Goal: Transaction & Acquisition: Book appointment/travel/reservation

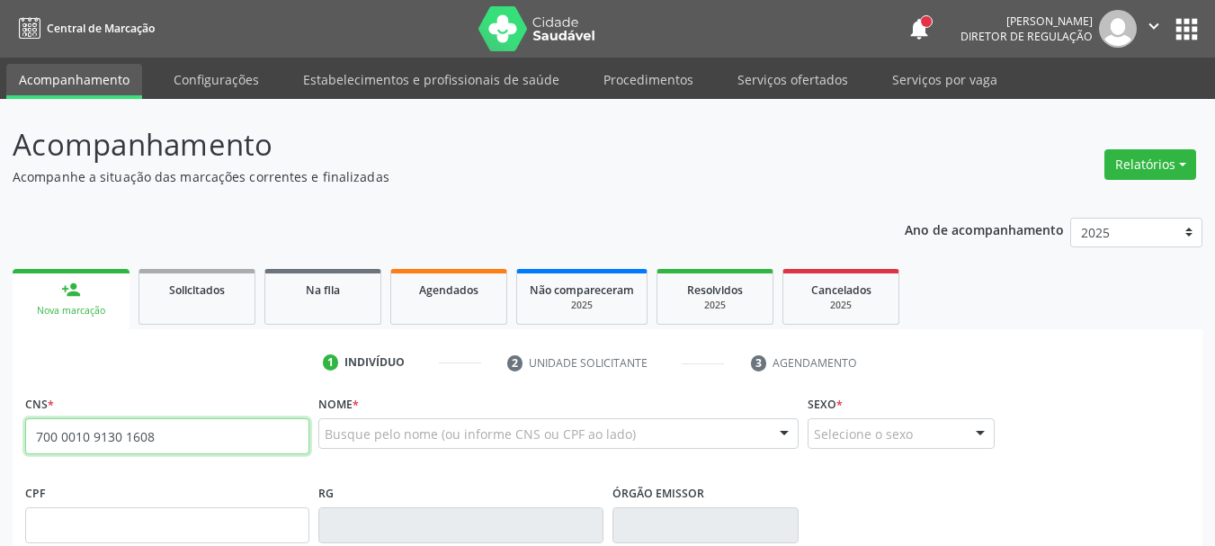
type input "700 0010 9130 1608"
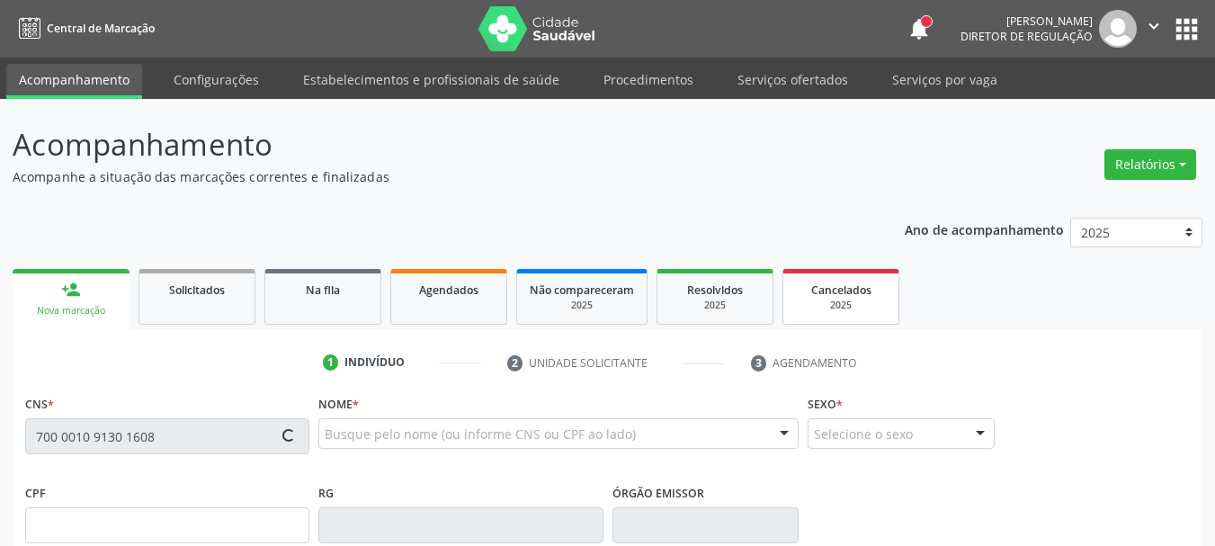
type input "[DATE]"
type input "[PERSON_NAME]"
type input "[PHONE_NUMBER]"
type input "129.288.224-70"
type input "77"
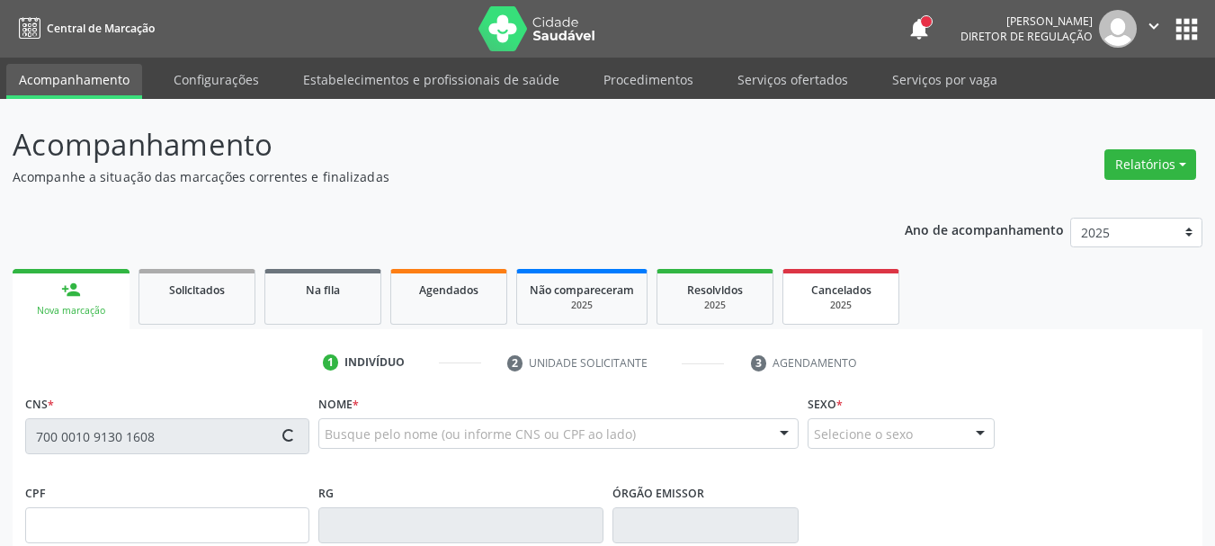
type input "106.311.804-27"
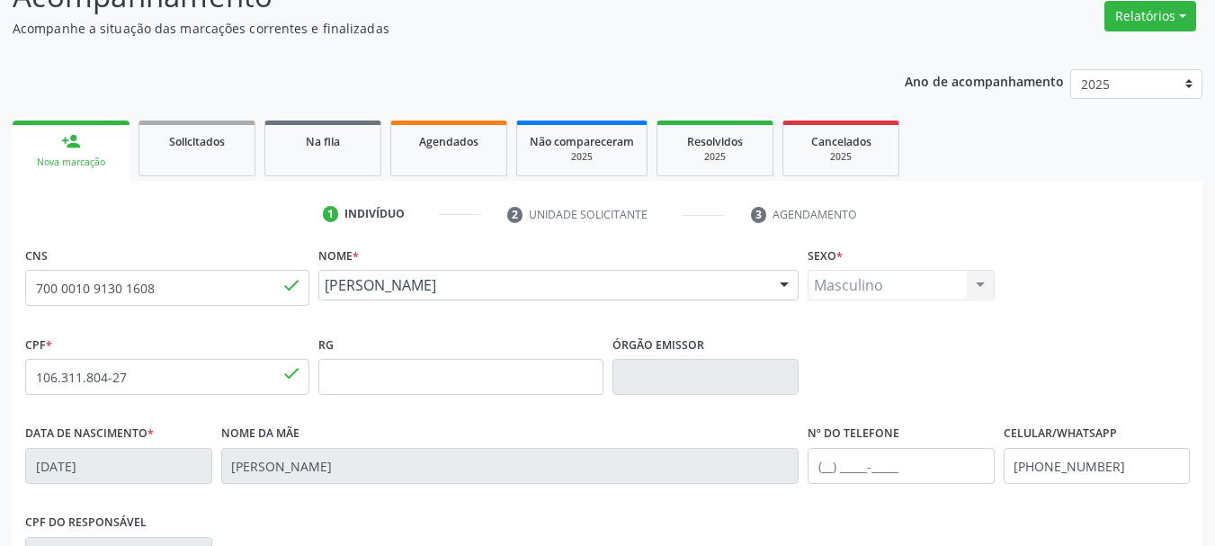
scroll to position [180, 0]
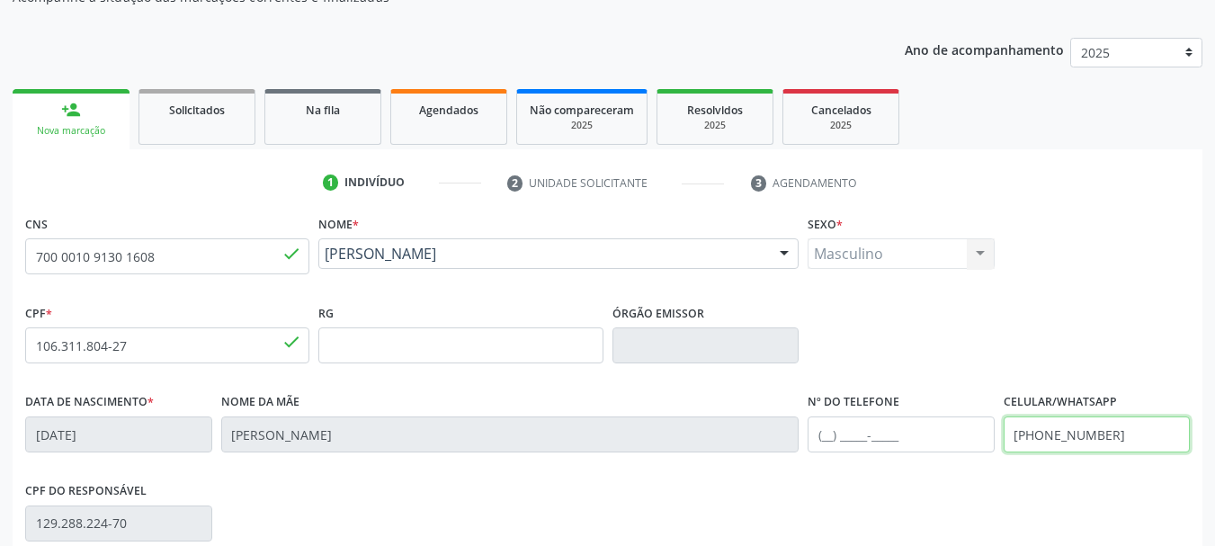
drag, startPoint x: 1129, startPoint y: 431, endPoint x: 911, endPoint y: 448, distance: 219.2
click at [920, 440] on div "Data de nascimento * [DATE] Nome da mãe [PERSON_NAME] Nº do Telefone Celular/Wh…" at bounding box center [608, 432] width 1174 height 89
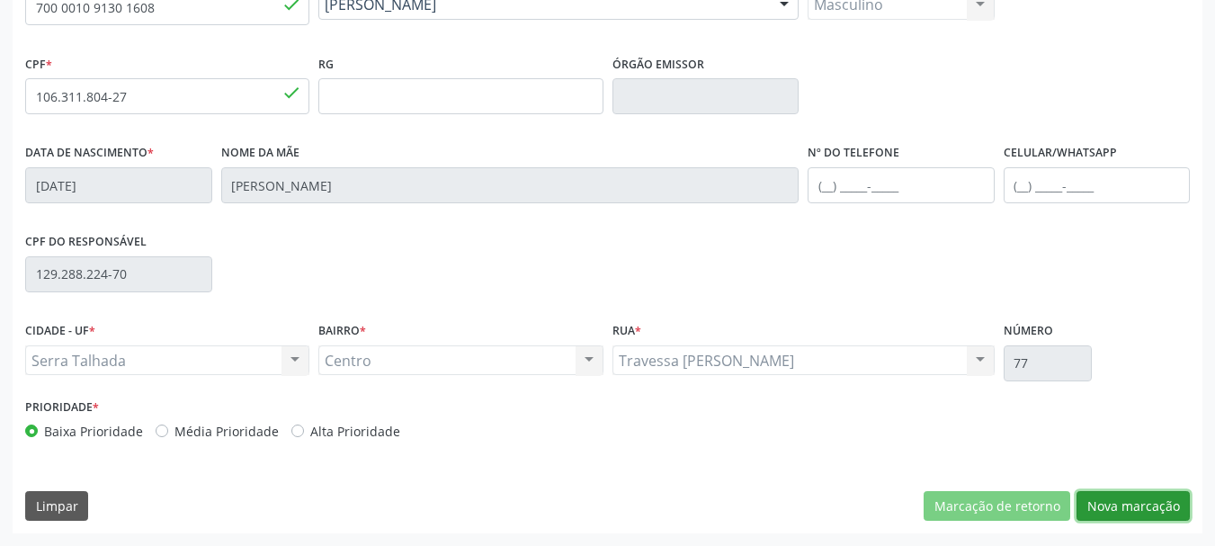
click at [1176, 508] on button "Nova marcação" at bounding box center [1132, 506] width 113 height 31
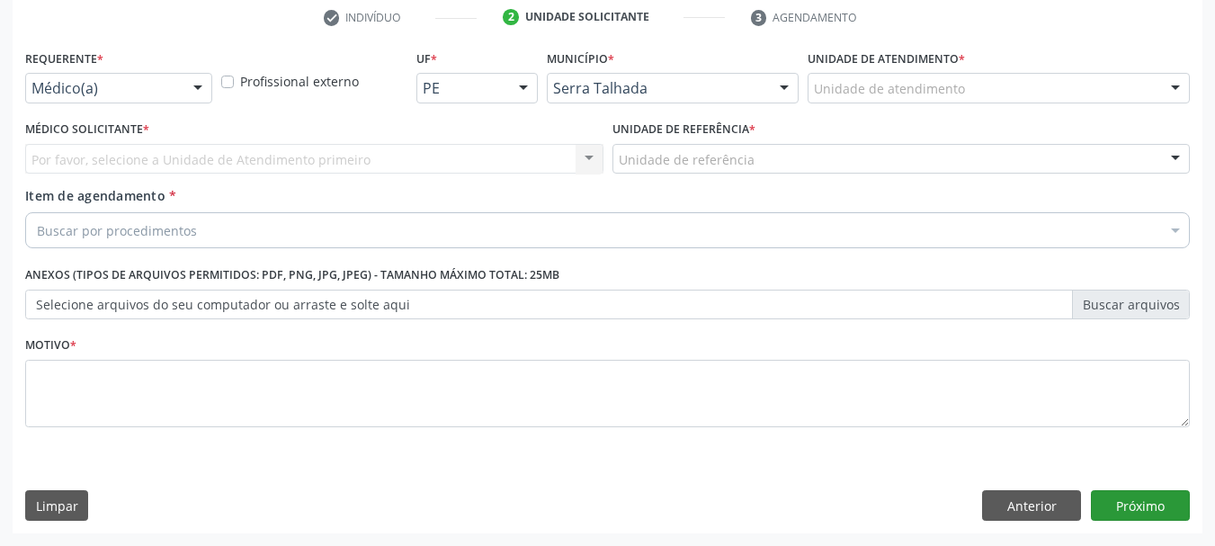
scroll to position [345, 0]
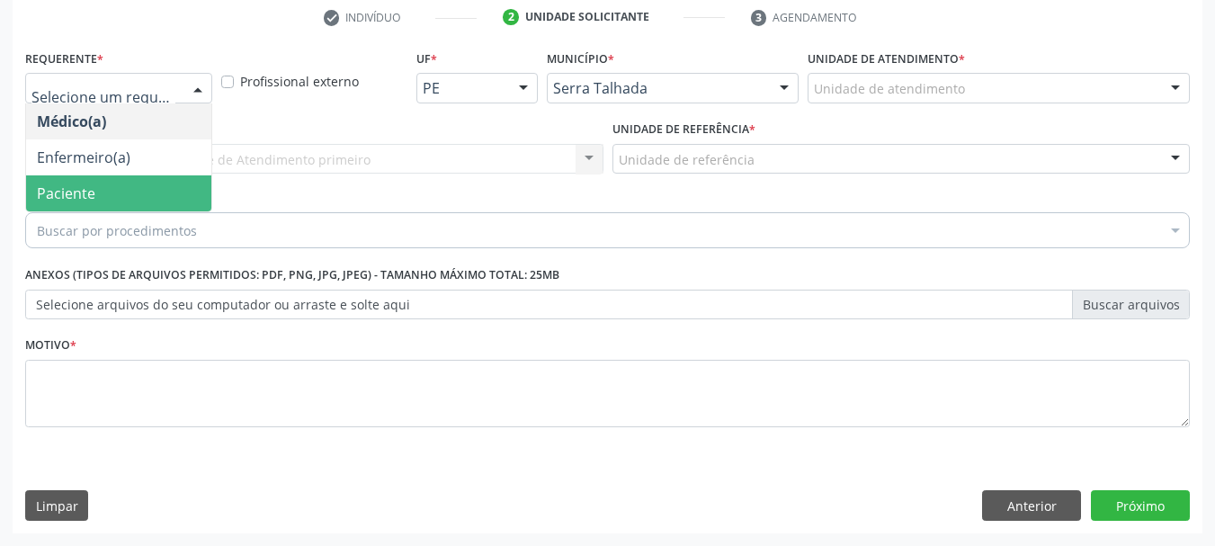
click at [94, 190] on span "Paciente" at bounding box center [118, 193] width 185 height 36
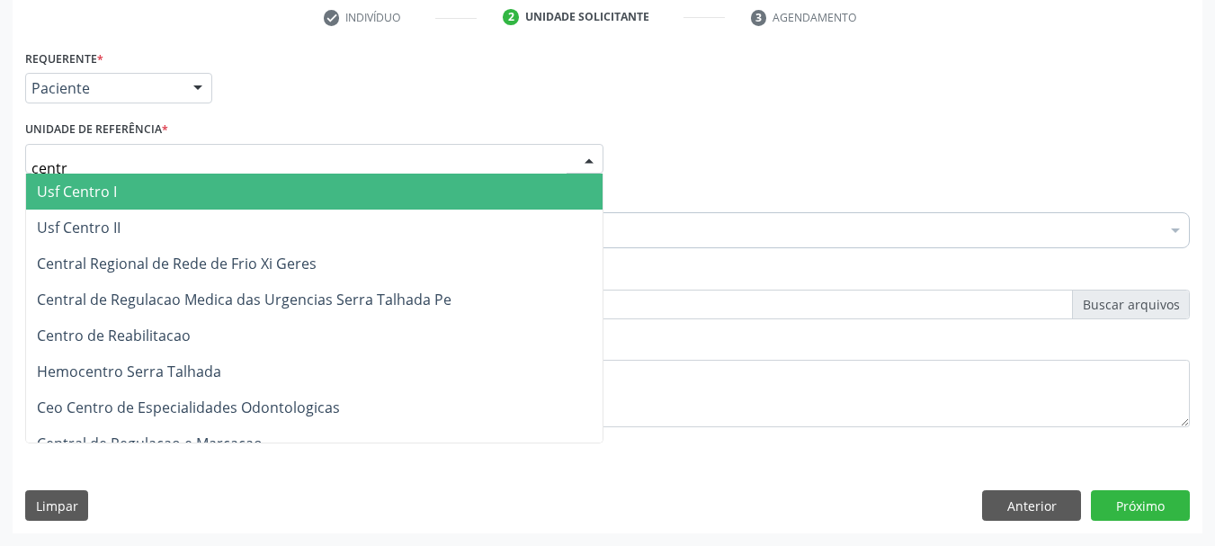
type input "centro"
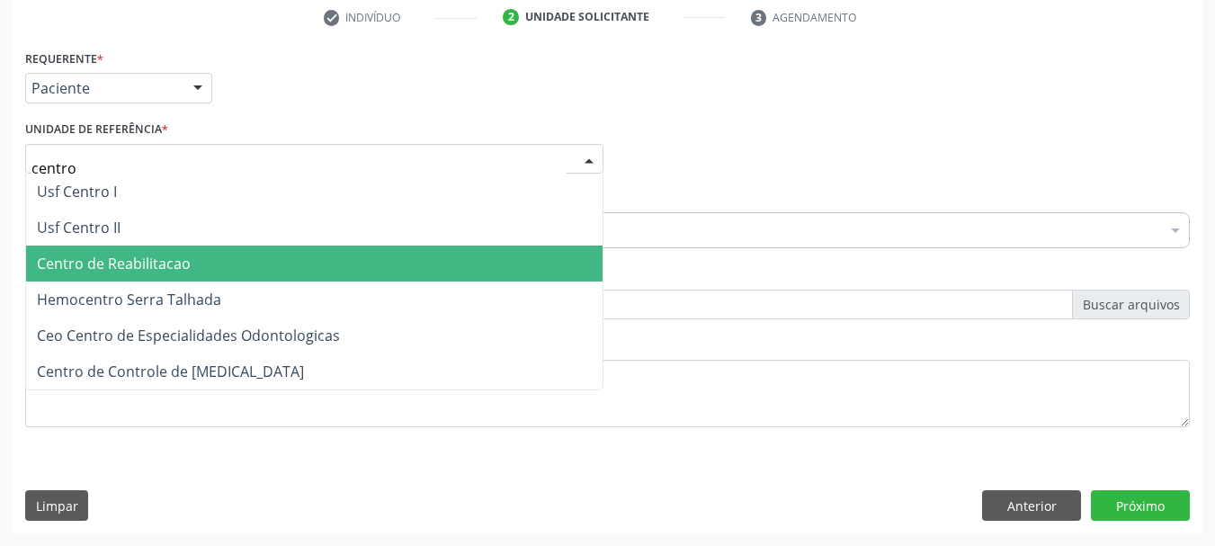
click at [111, 254] on span "Centro de Reabilitacao" at bounding box center [114, 264] width 154 height 20
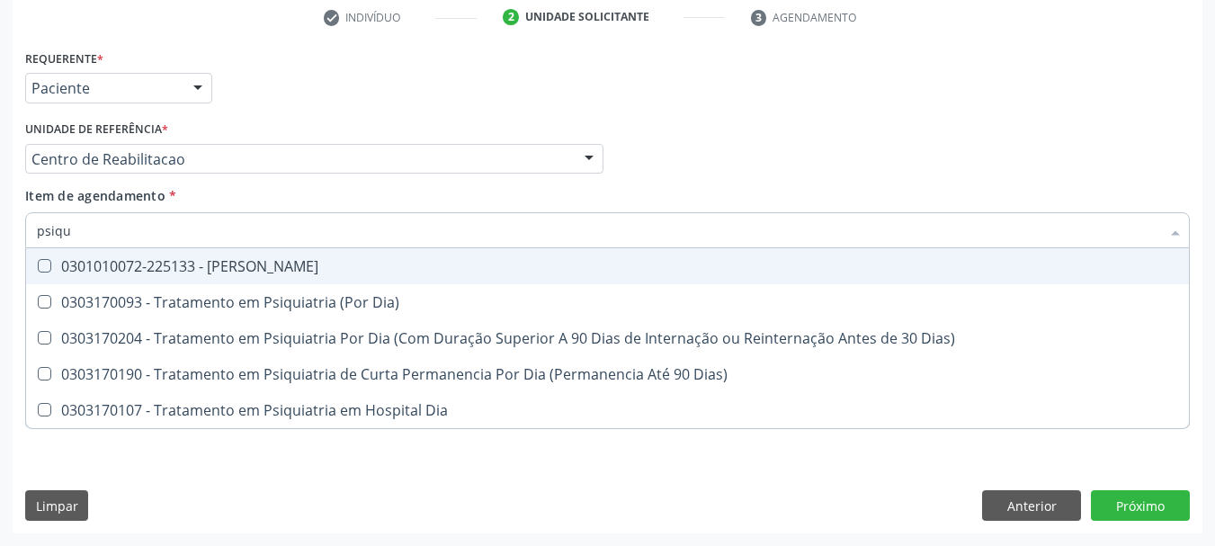
type input "psiqui"
click at [103, 259] on div "0301010072-225133 - [PERSON_NAME]" at bounding box center [607, 266] width 1141 height 14
checkbox Psiquiatra "true"
drag, startPoint x: 395, startPoint y: 111, endPoint x: 285, endPoint y: 246, distance: 174.6
click at [394, 112] on div "Requerente * Paciente Médico(a) Enfermeiro(a) Paciente Nenhum resultado encontr…" at bounding box center [608, 80] width 1174 height 70
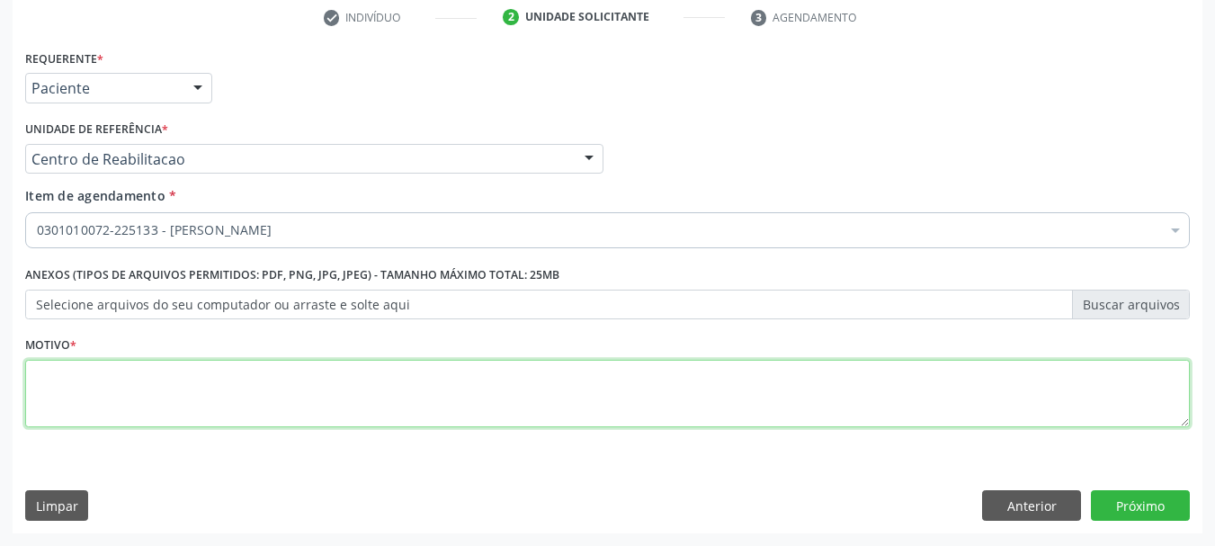
click at [105, 393] on textarea at bounding box center [607, 394] width 1165 height 68
type textarea "...."
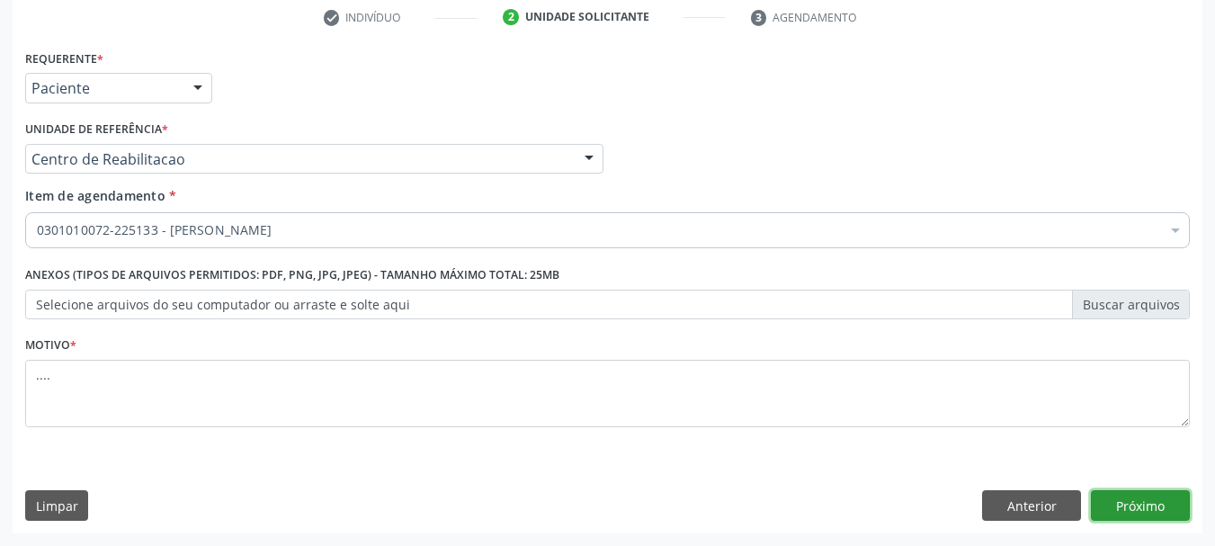
click at [1152, 491] on button "Próximo" at bounding box center [1140, 505] width 99 height 31
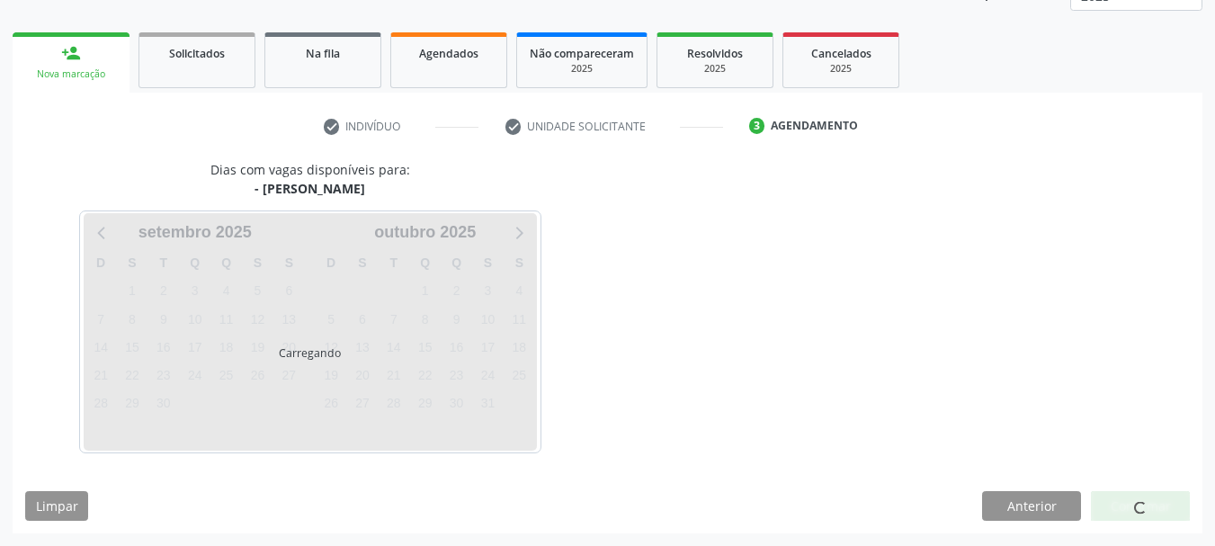
scroll to position [237, 0]
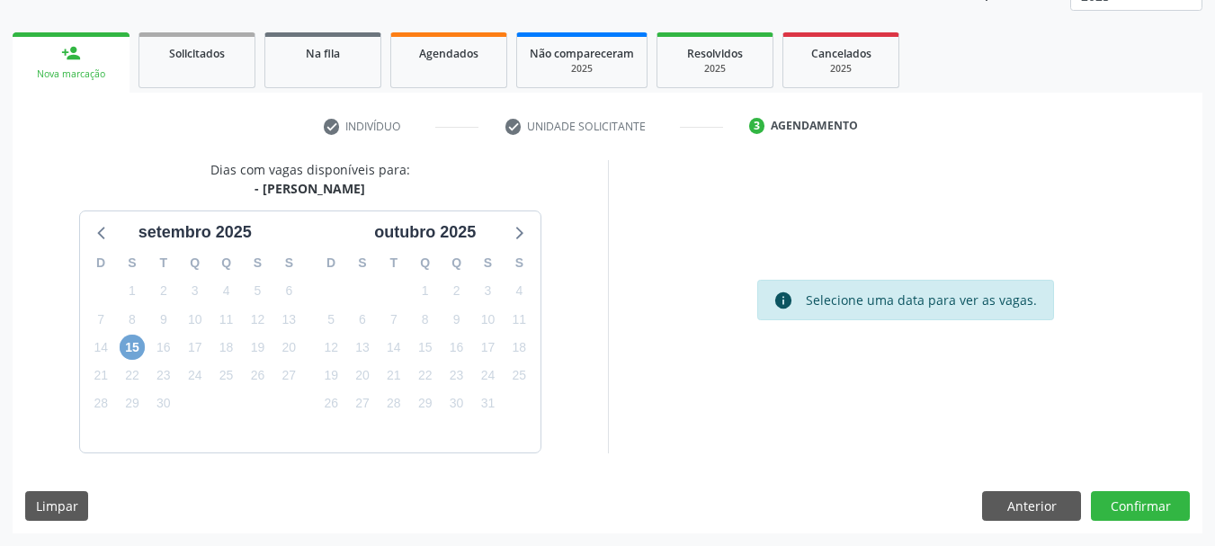
click at [144, 349] on span "15" at bounding box center [132, 347] width 25 height 25
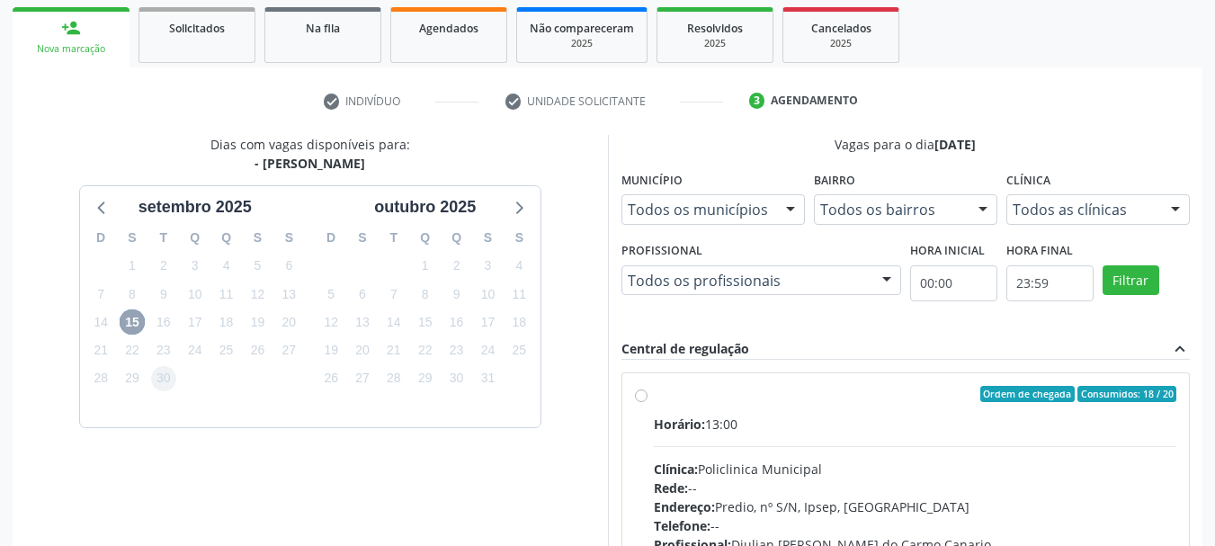
scroll to position [227, 0]
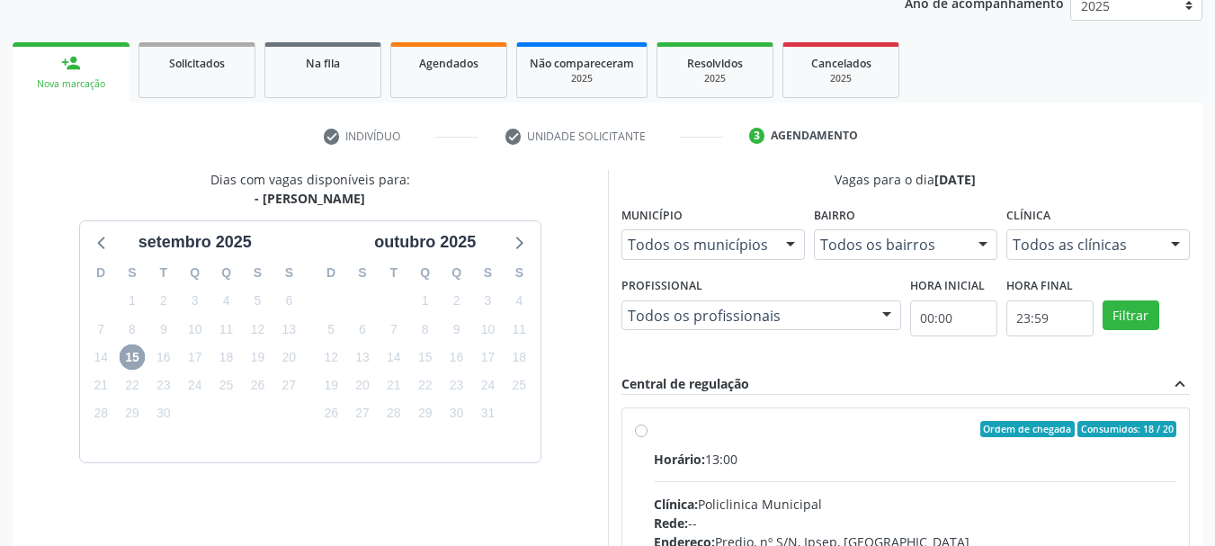
click at [134, 356] on span "15" at bounding box center [132, 356] width 25 height 25
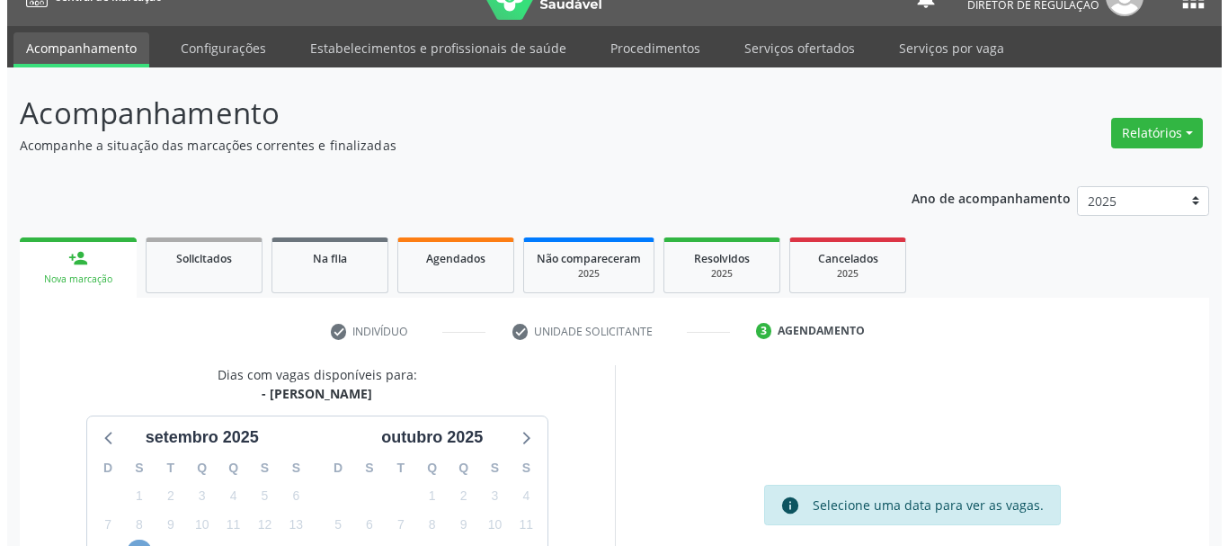
scroll to position [0, 0]
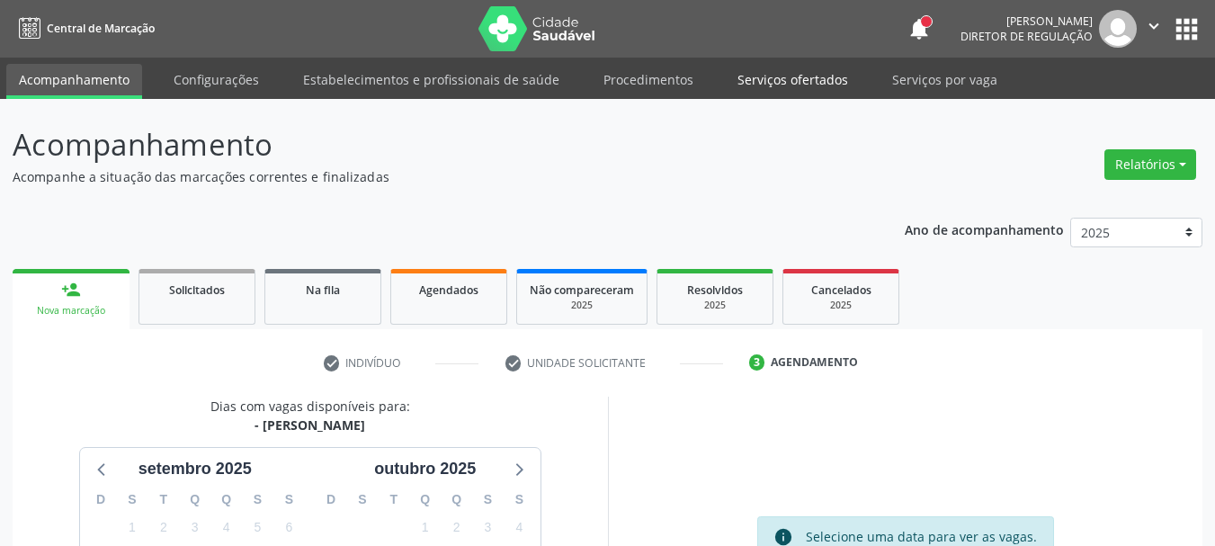
click at [817, 76] on link "Serviços ofertados" at bounding box center [793, 79] width 136 height 31
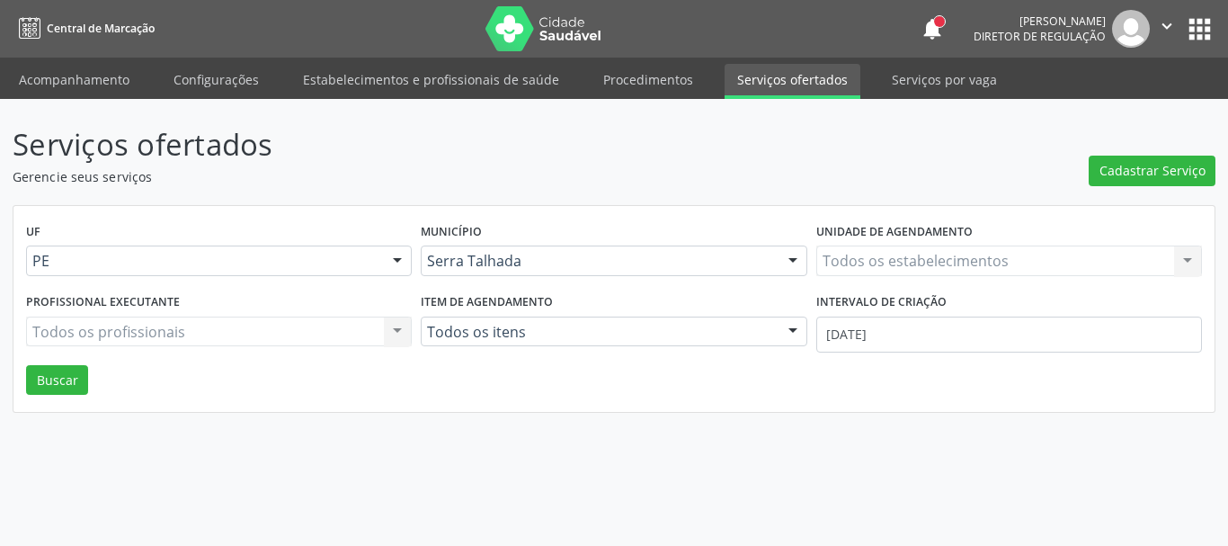
click at [933, 272] on div "Todos os estabelecimentos Todos os estabelecimentos Nenhum resultado encontrado…" at bounding box center [1010, 260] width 386 height 31
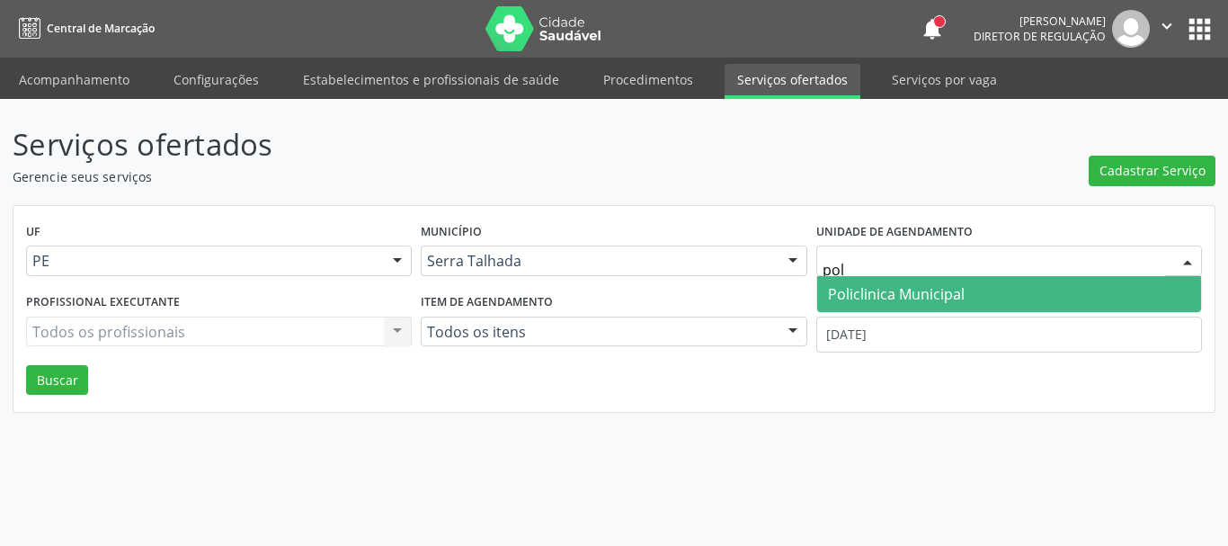
type input "poli"
click at [922, 299] on span "Policlinica Municipal" at bounding box center [896, 294] width 137 height 20
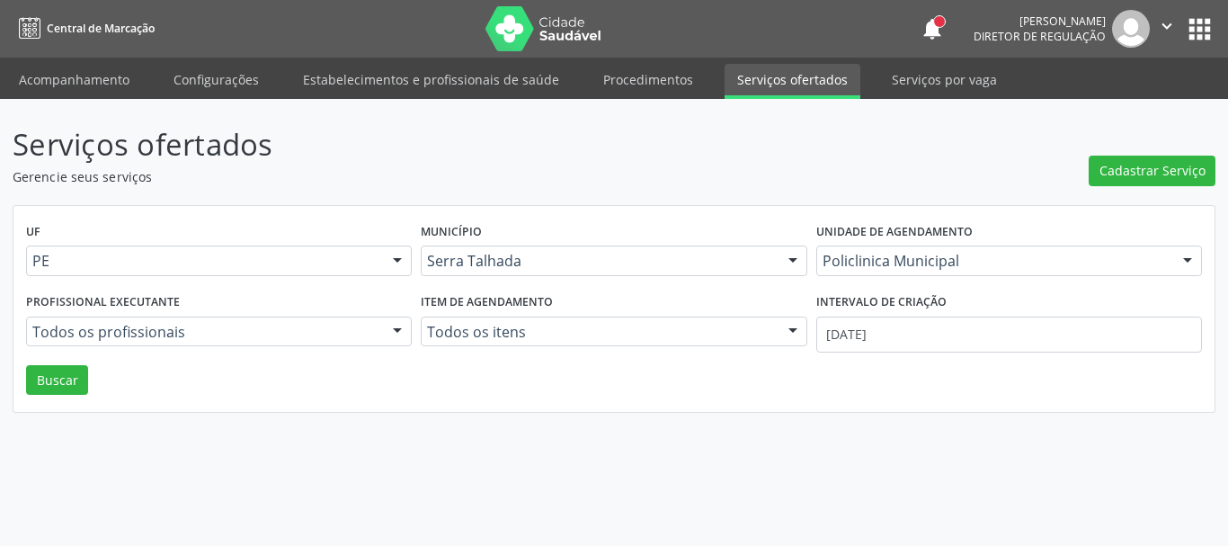
click at [89, 309] on label "Profissional executante" at bounding box center [103, 303] width 154 height 28
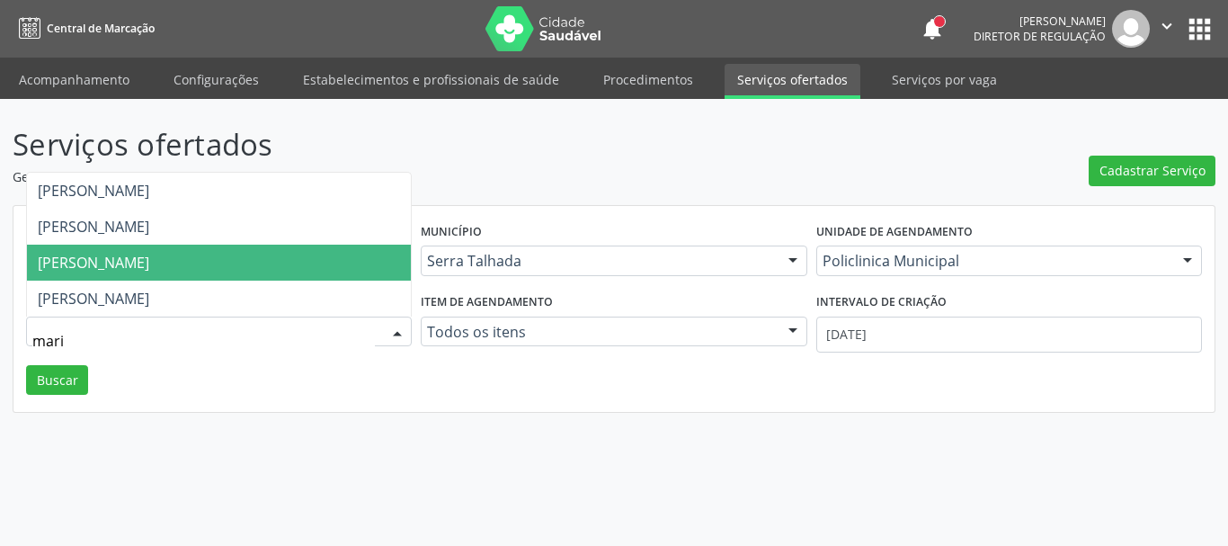
type input "maria"
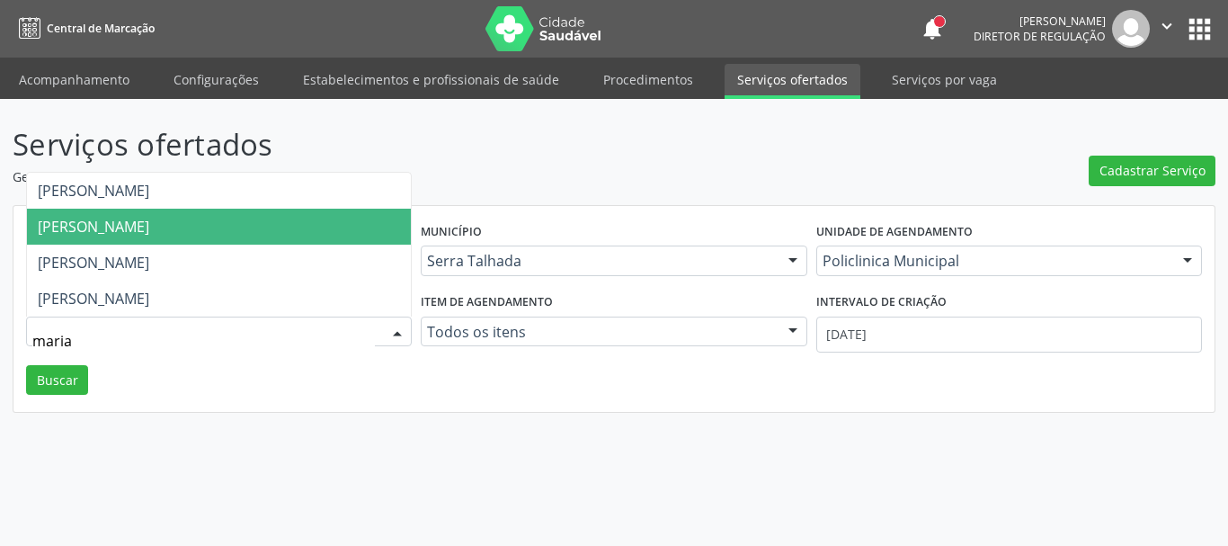
click at [149, 228] on span "[PERSON_NAME]" at bounding box center [94, 227] width 112 height 20
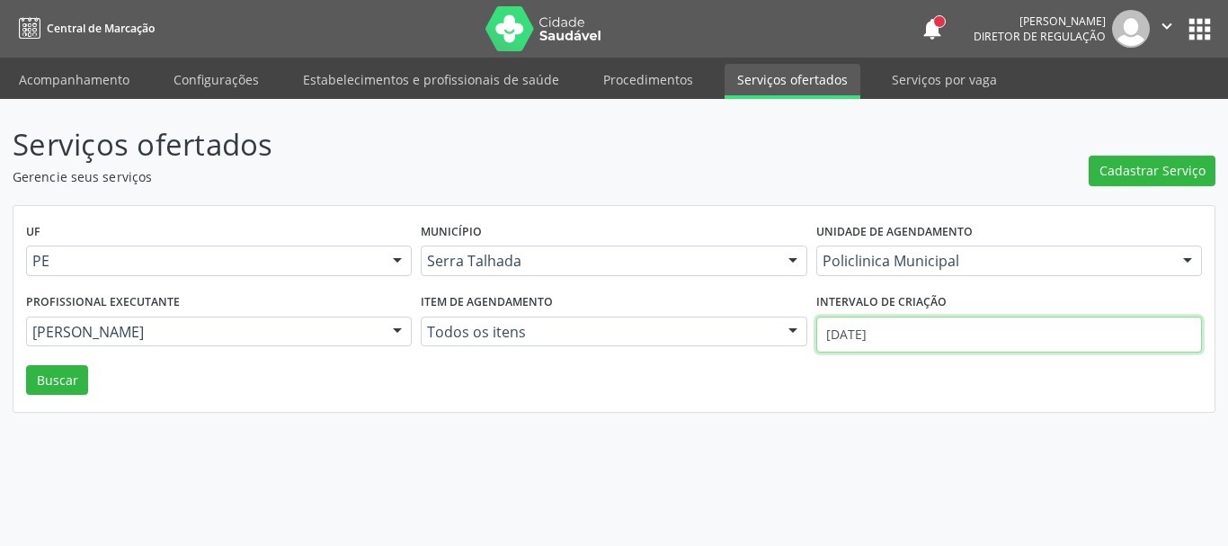
click at [971, 344] on input "[DATE]" at bounding box center [1010, 335] width 386 height 36
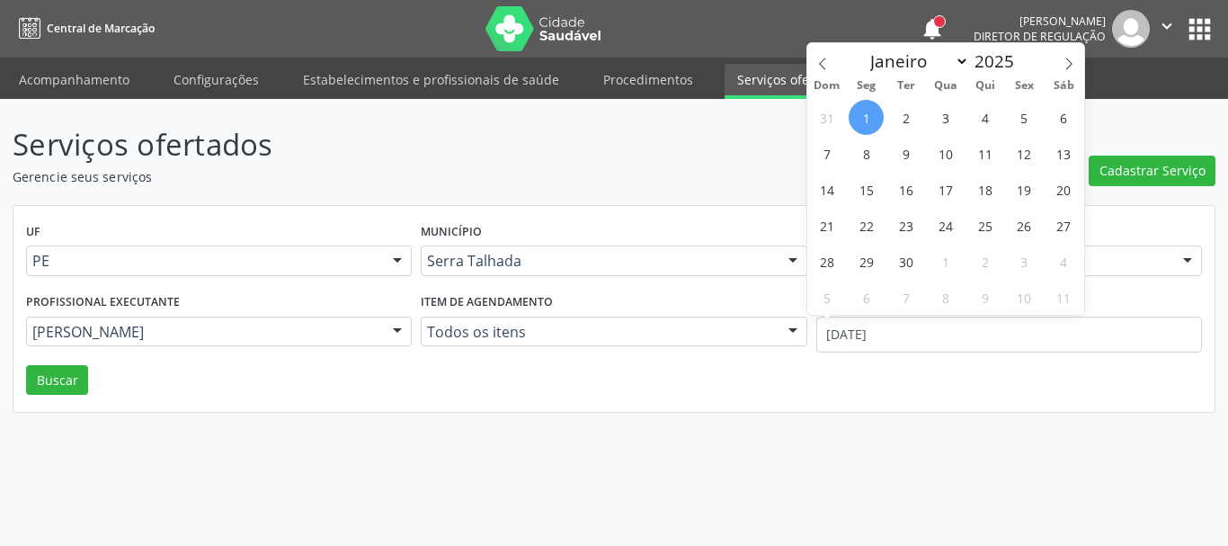
drag, startPoint x: 824, startPoint y: 67, endPoint x: 830, endPoint y: 84, distance: 18.2
click at [823, 68] on icon at bounding box center [823, 64] width 13 height 13
select select "7"
click at [1016, 125] on span "1" at bounding box center [1024, 117] width 35 height 35
type input "01/08/2025"
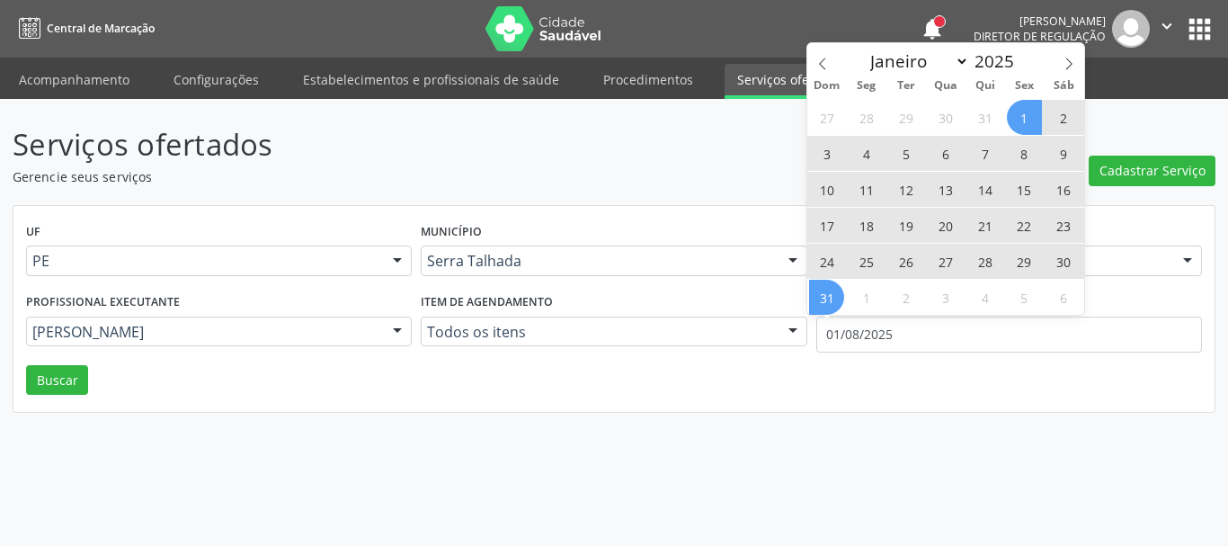
click at [827, 292] on span "31" at bounding box center [826, 297] width 35 height 35
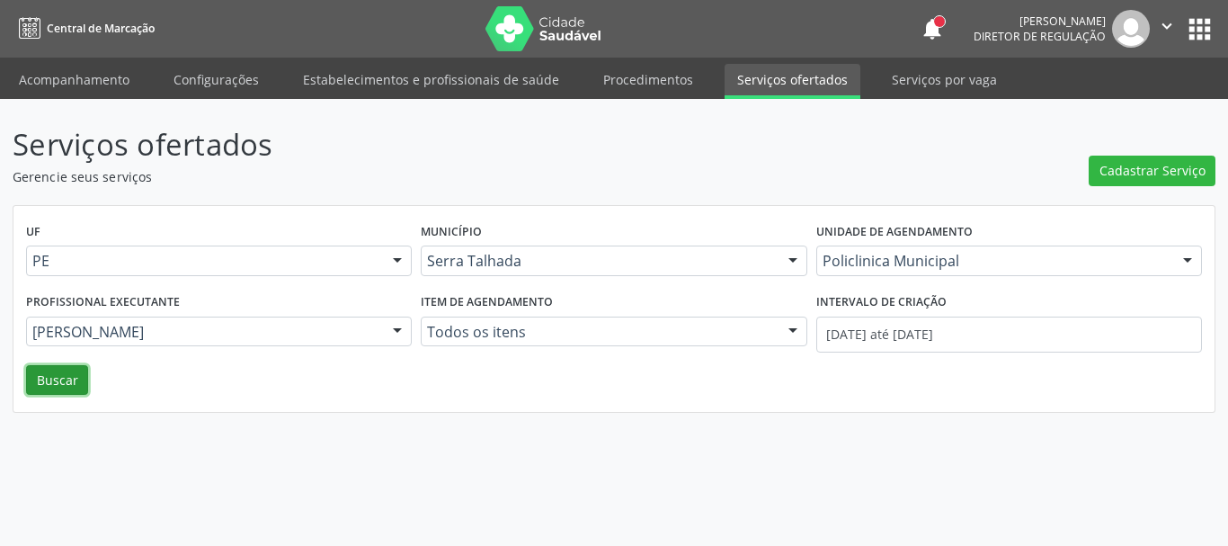
click at [64, 375] on button "Buscar" at bounding box center [57, 380] width 62 height 31
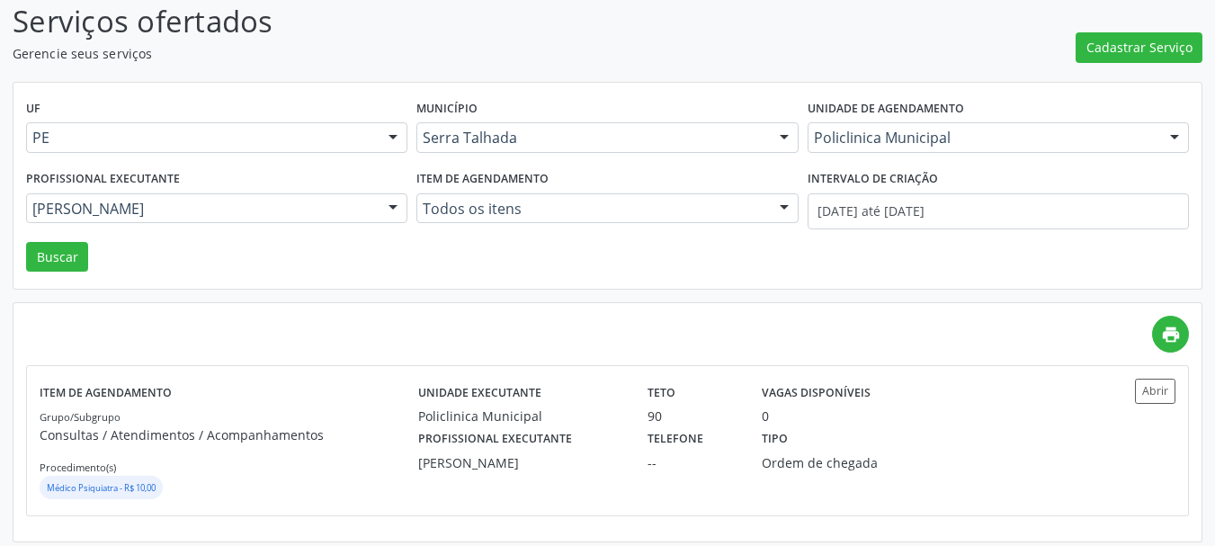
scroll to position [132, 0]
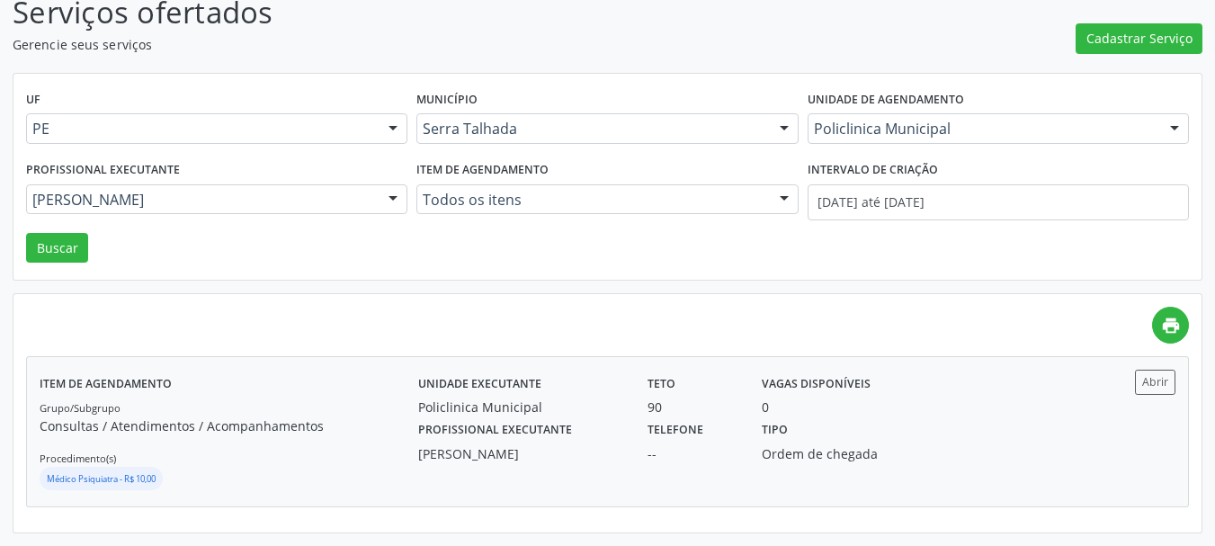
click at [1173, 366] on div "Item de agendamento Grupo/Subgrupo Consultas / Atendimentos / Acompanhamentos P…" at bounding box center [607, 431] width 1161 height 148
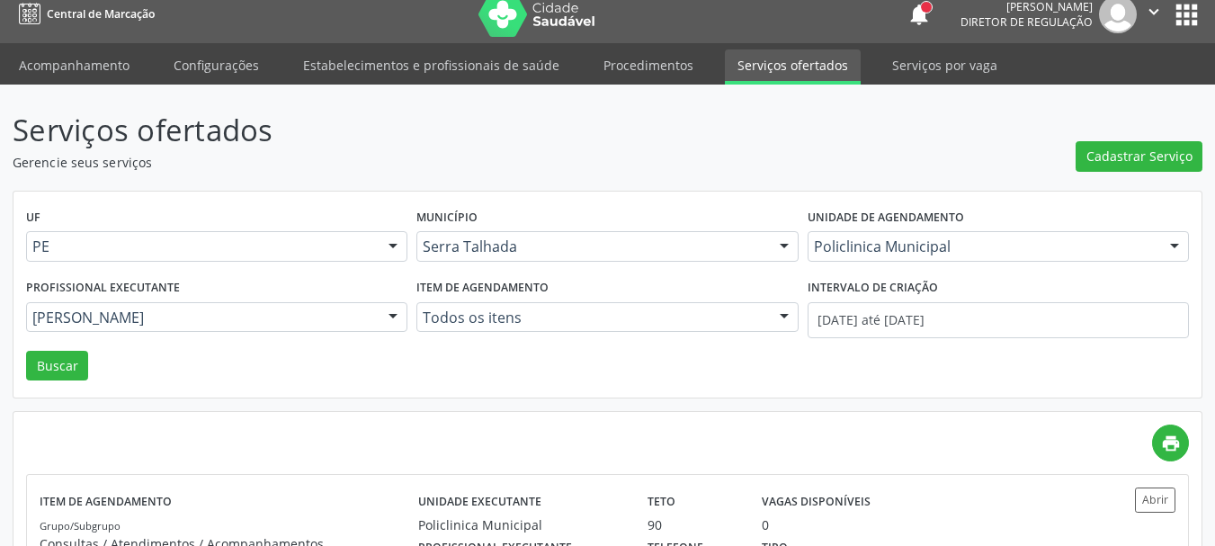
scroll to position [0, 0]
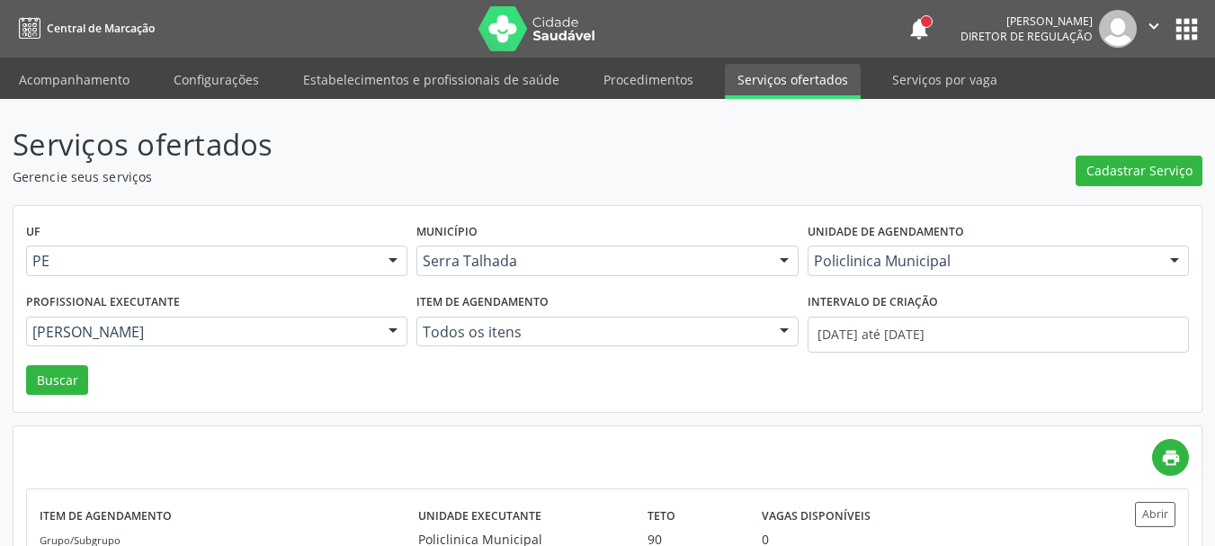
click at [1193, 24] on button "apps" at bounding box center [1186, 28] width 31 height 31
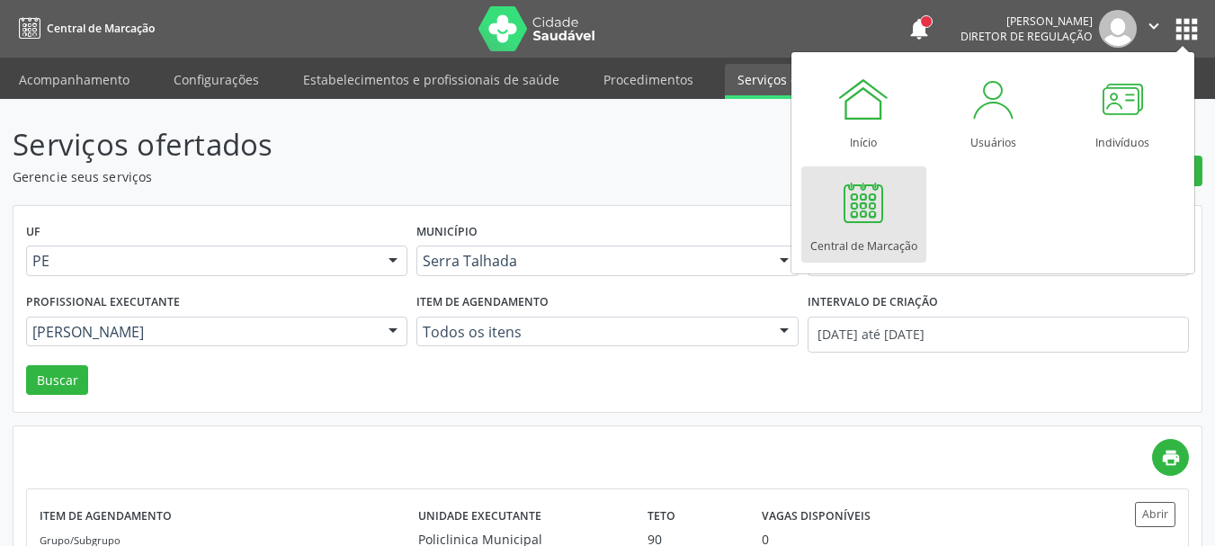
click at [879, 223] on div at bounding box center [863, 202] width 54 height 54
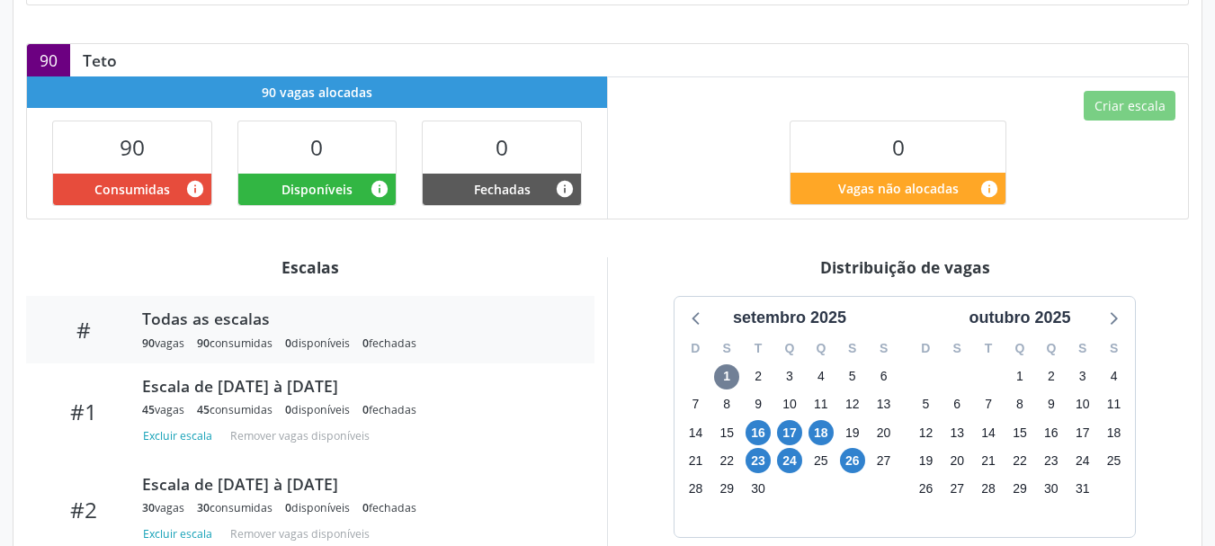
scroll to position [450, 0]
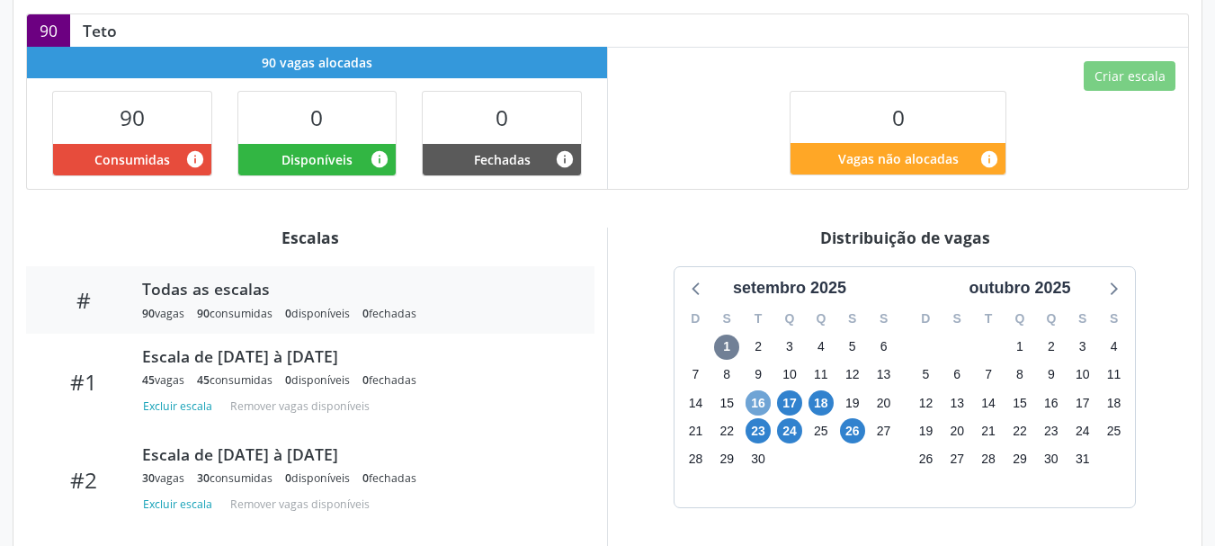
click at [755, 390] on span "16" at bounding box center [757, 402] width 25 height 25
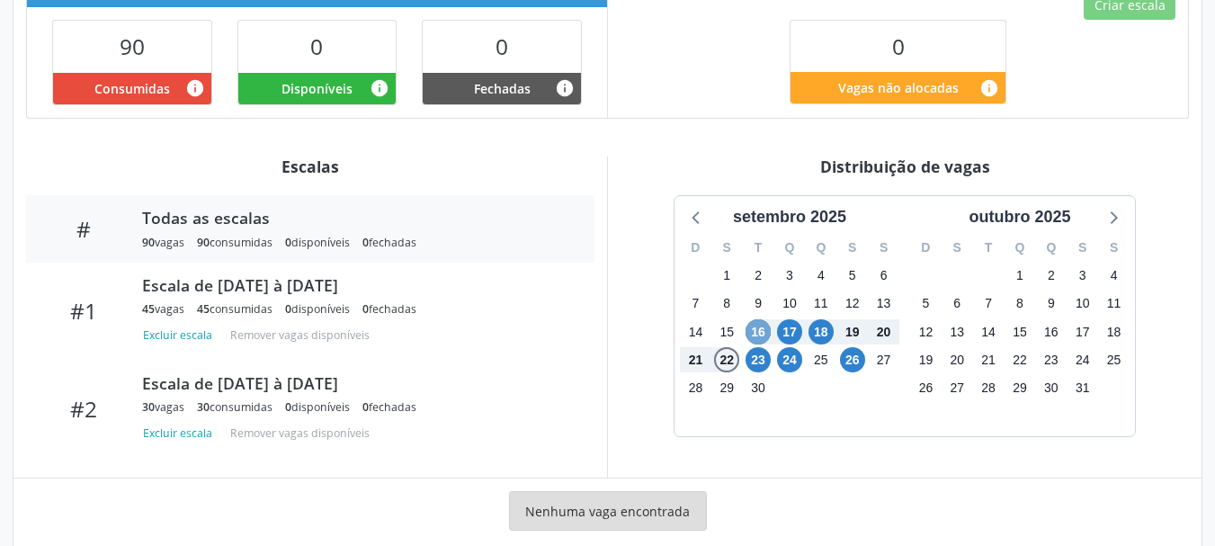
scroll to position [538, 0]
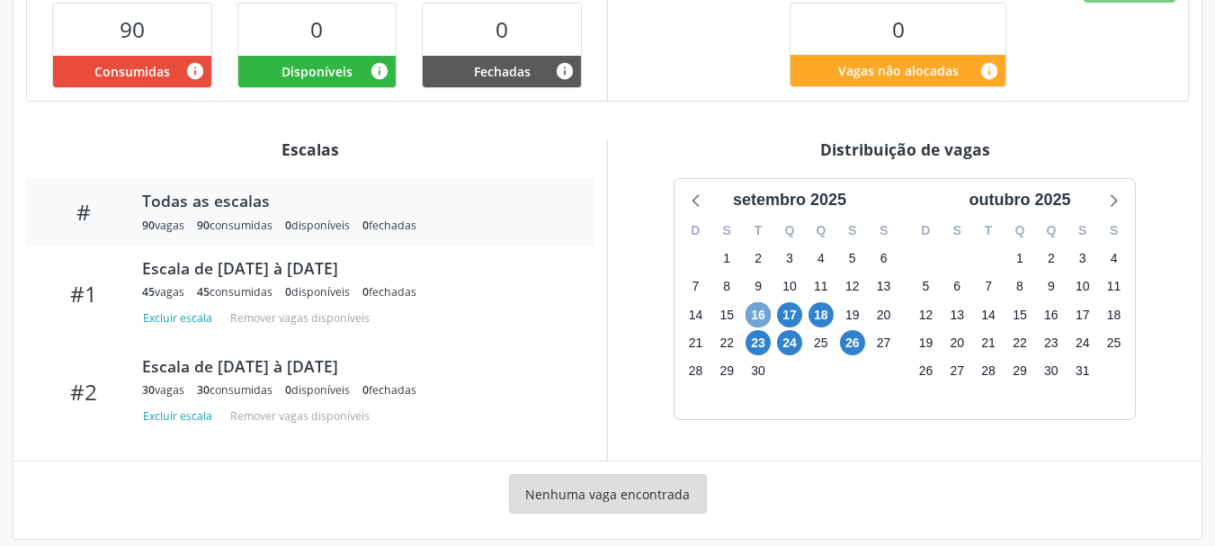
click at [757, 302] on span "16" at bounding box center [757, 314] width 25 height 25
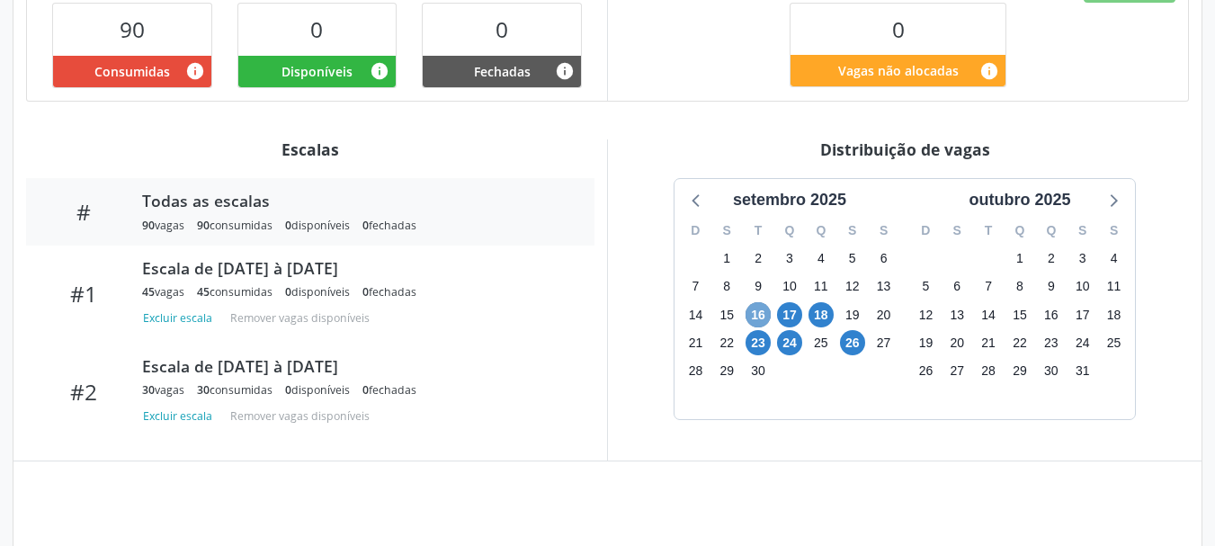
click at [757, 302] on span "16" at bounding box center [757, 314] width 25 height 25
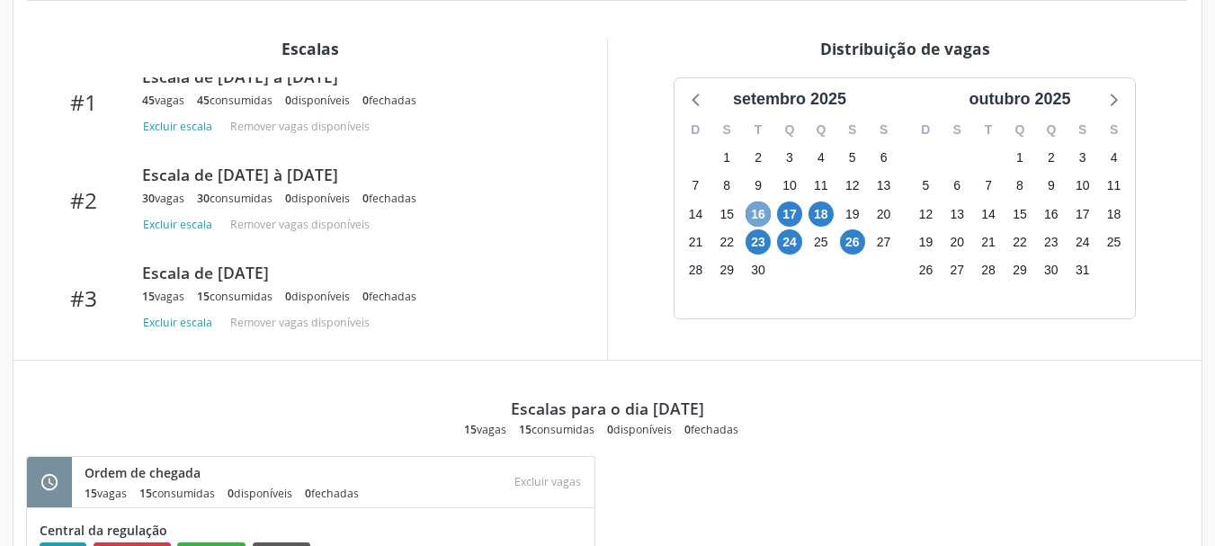
scroll to position [638, 0]
click at [789, 202] on span "17" at bounding box center [789, 214] width 25 height 25
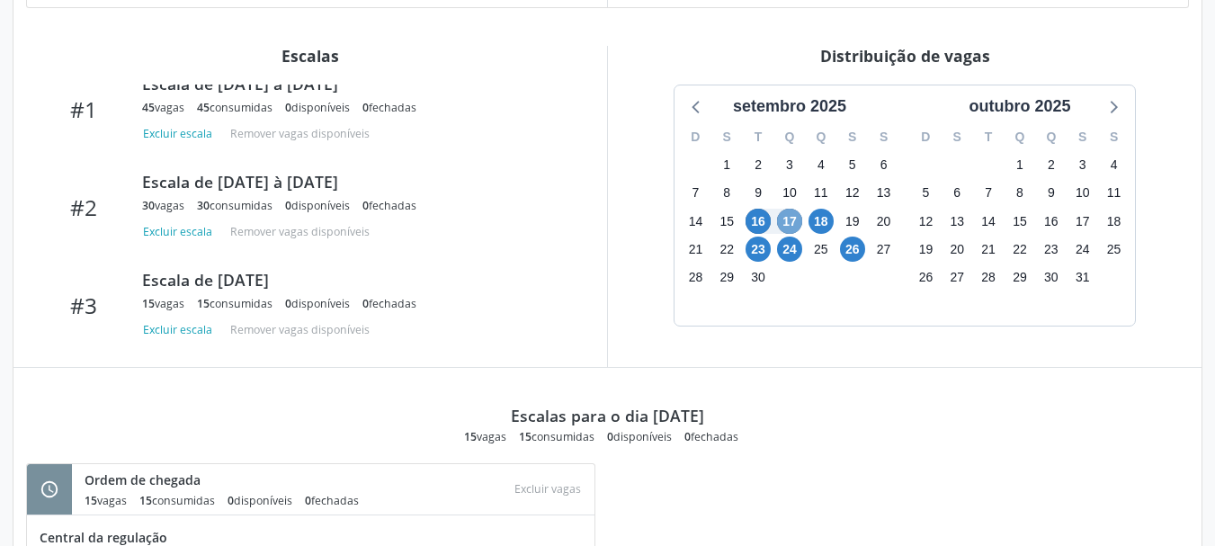
click at [789, 209] on span "17" at bounding box center [789, 221] width 25 height 25
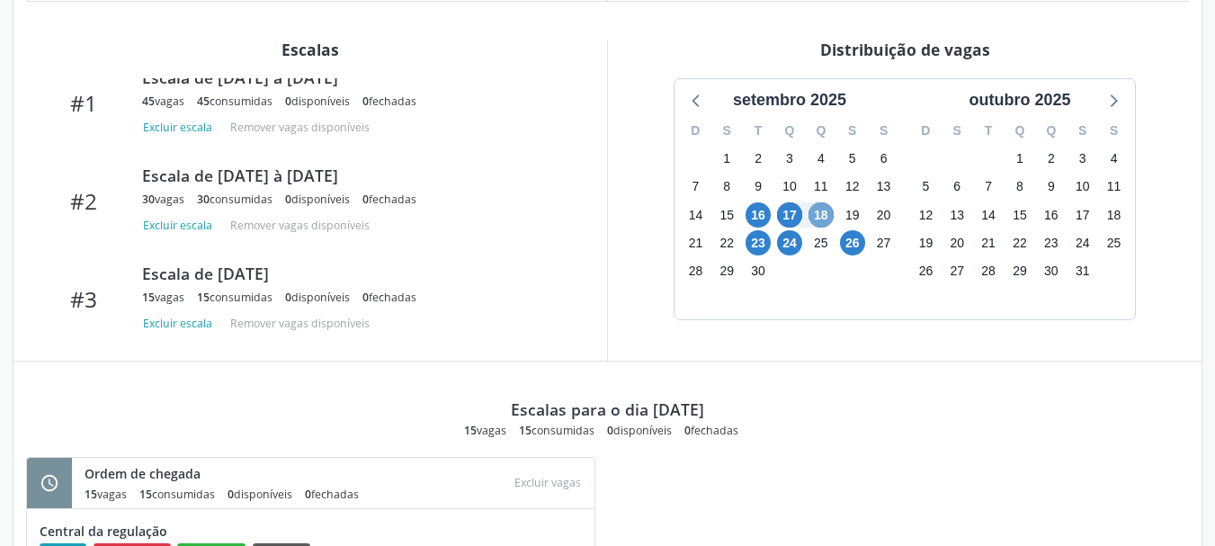
click at [818, 202] on span "18" at bounding box center [820, 214] width 25 height 25
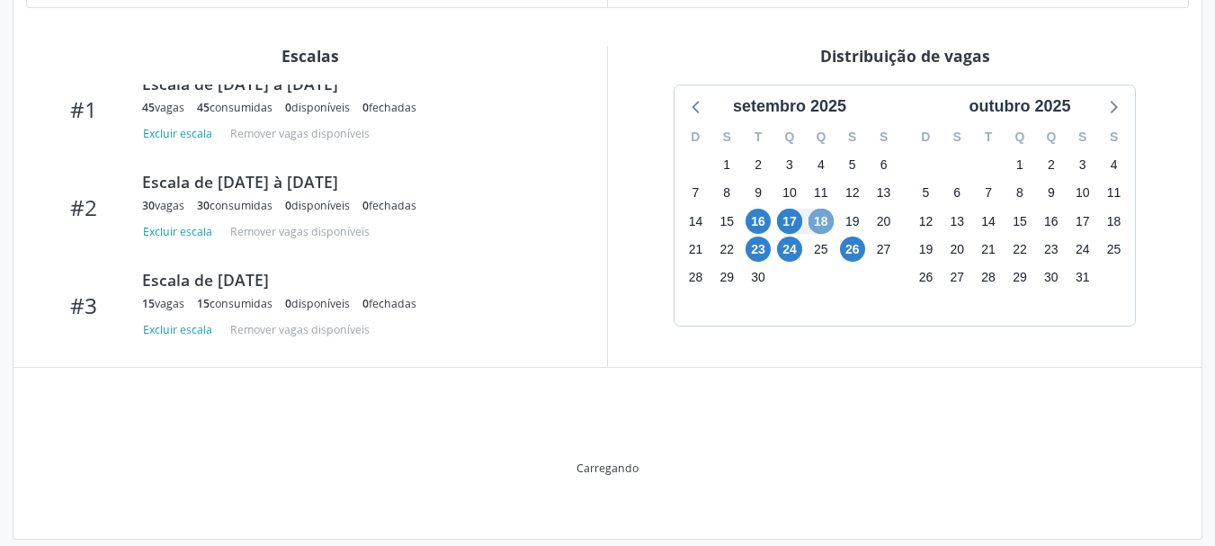
click at [818, 209] on span "18" at bounding box center [820, 221] width 25 height 25
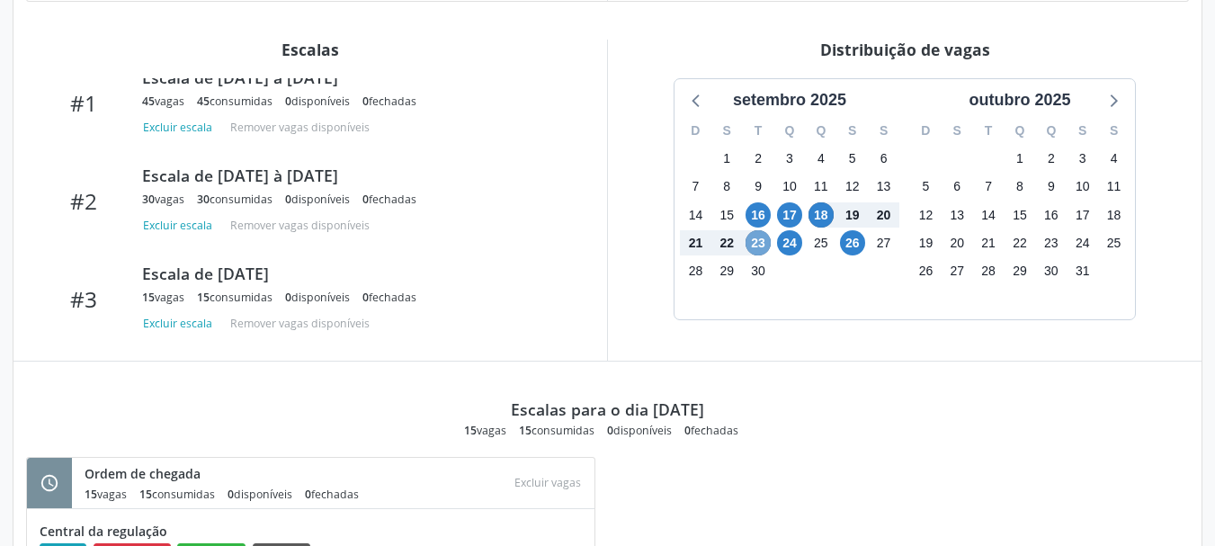
click at [755, 230] on span "23" at bounding box center [757, 242] width 25 height 25
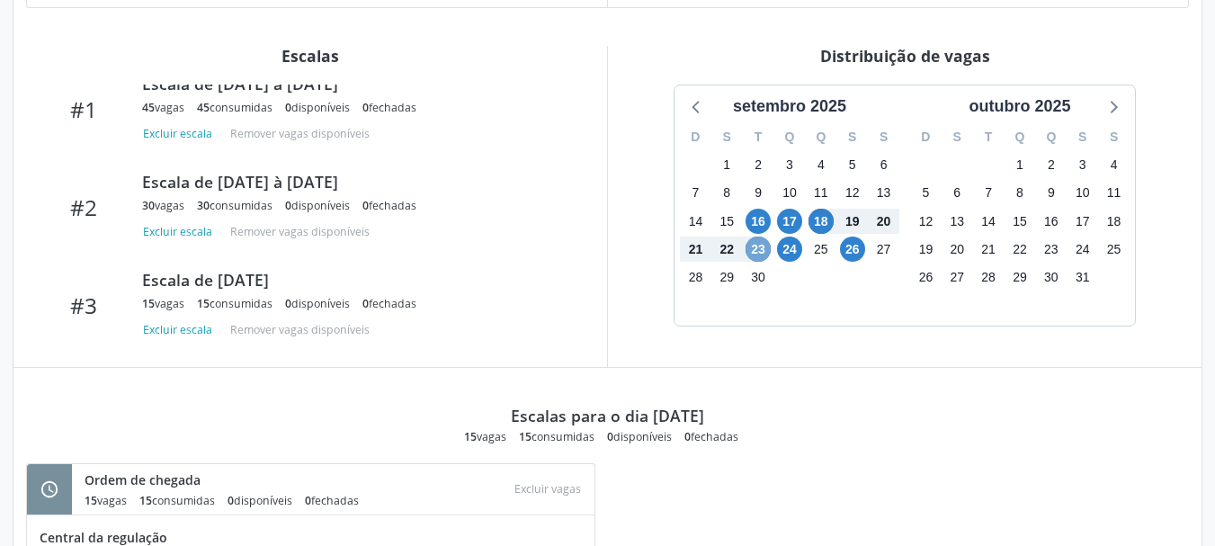
click at [754, 237] on span "23" at bounding box center [757, 249] width 25 height 25
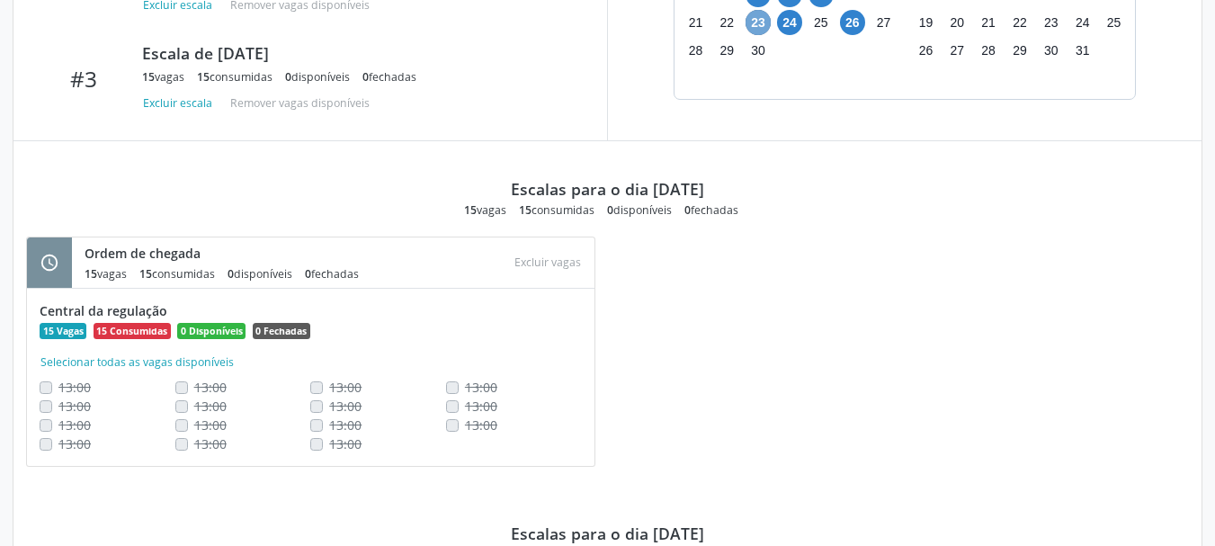
scroll to position [817, 0]
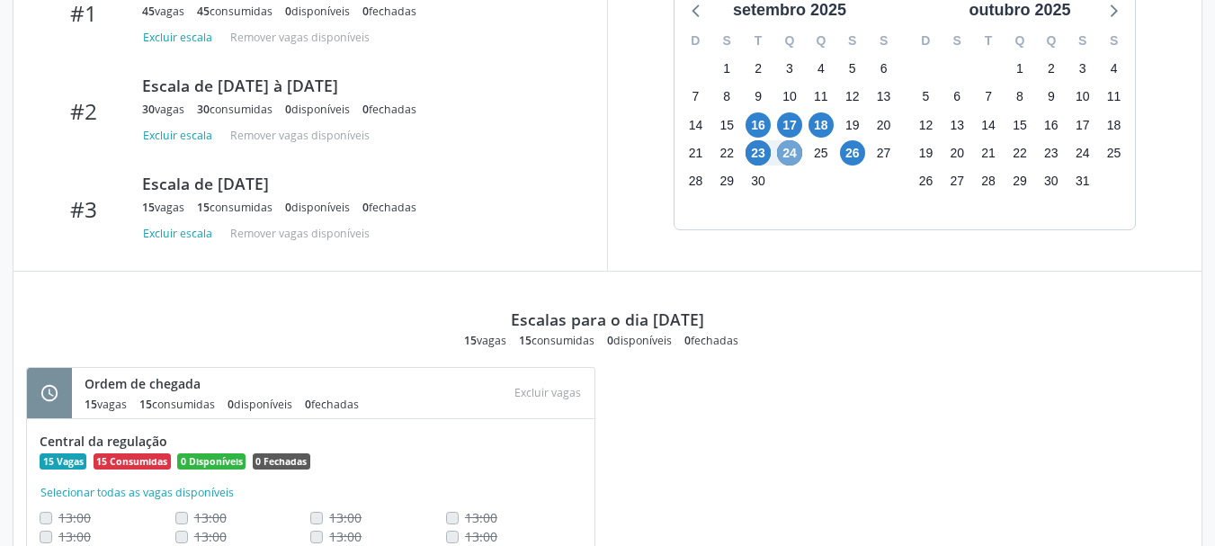
click at [793, 140] on span "24" at bounding box center [789, 152] width 25 height 25
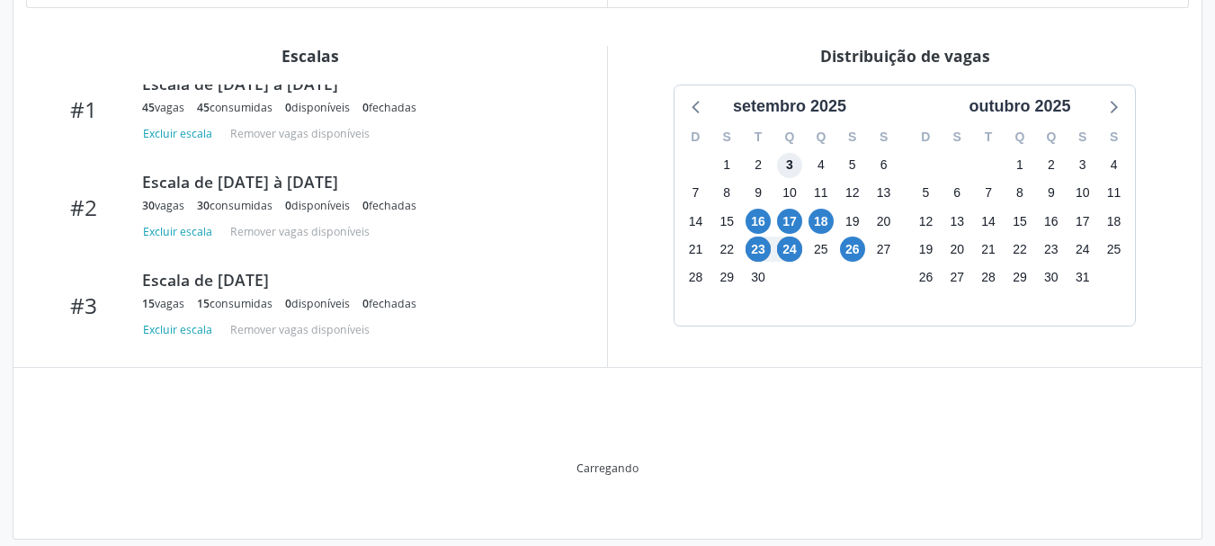
click at [793, 153] on span "3" at bounding box center [789, 165] width 25 height 25
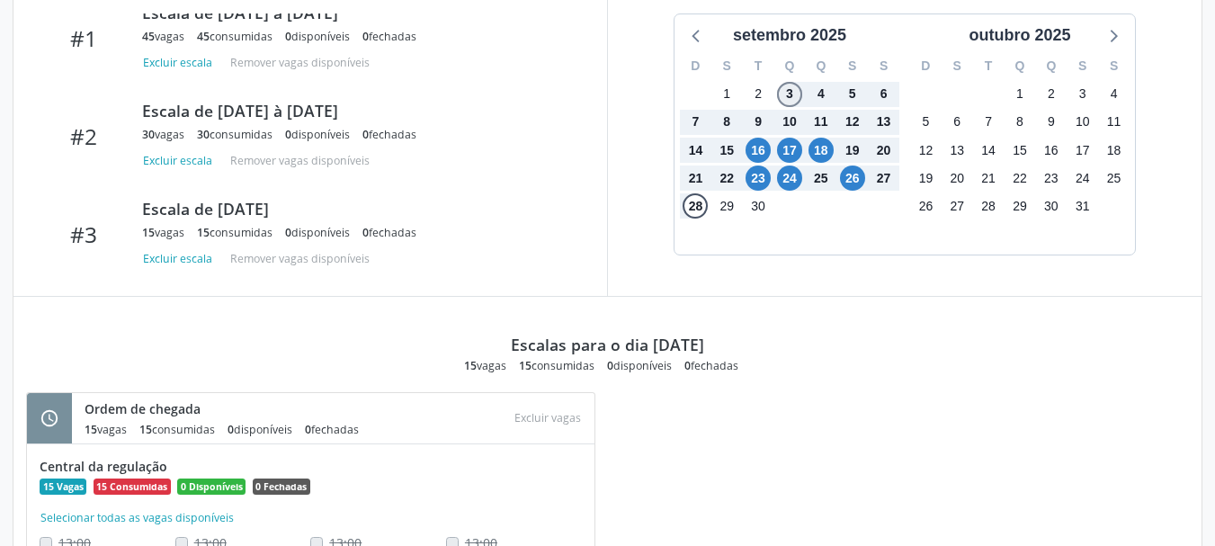
scroll to position [631, 0]
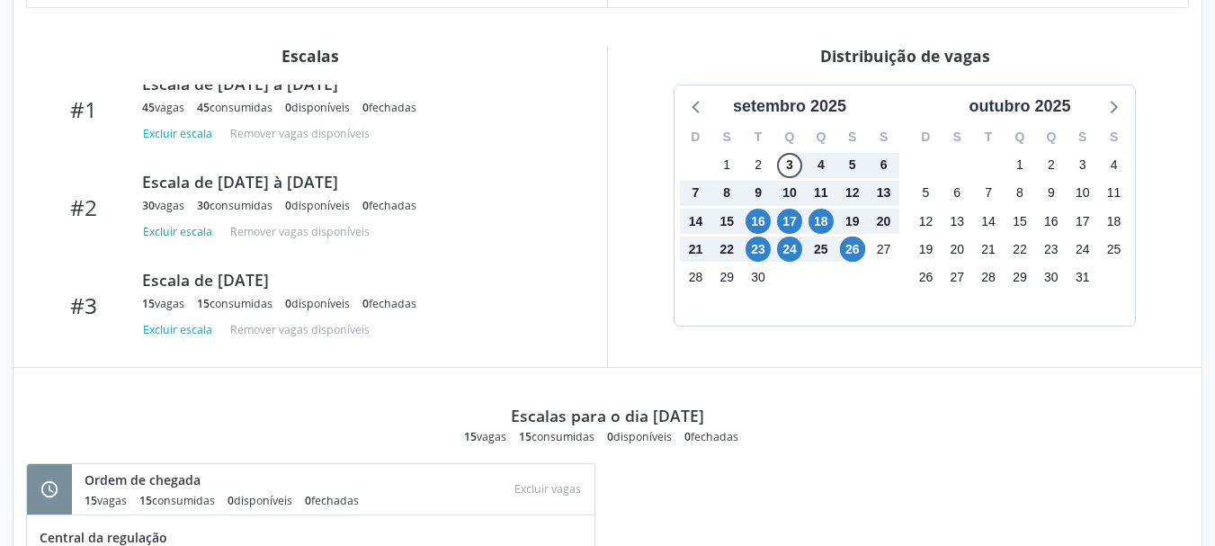
click at [878, 335] on div "Distribuição de vagas setembro 2025 D S T Q Q S S 31 1 2 3 4 5 6 7 8 9 10 11 12…" at bounding box center [904, 206] width 594 height 321
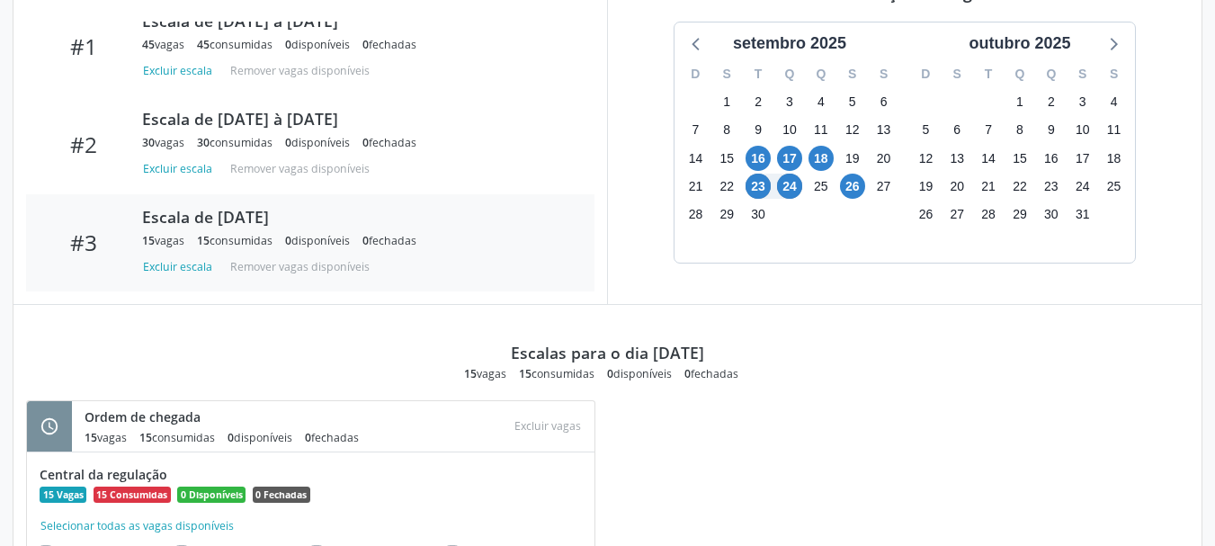
scroll to position [712, 0]
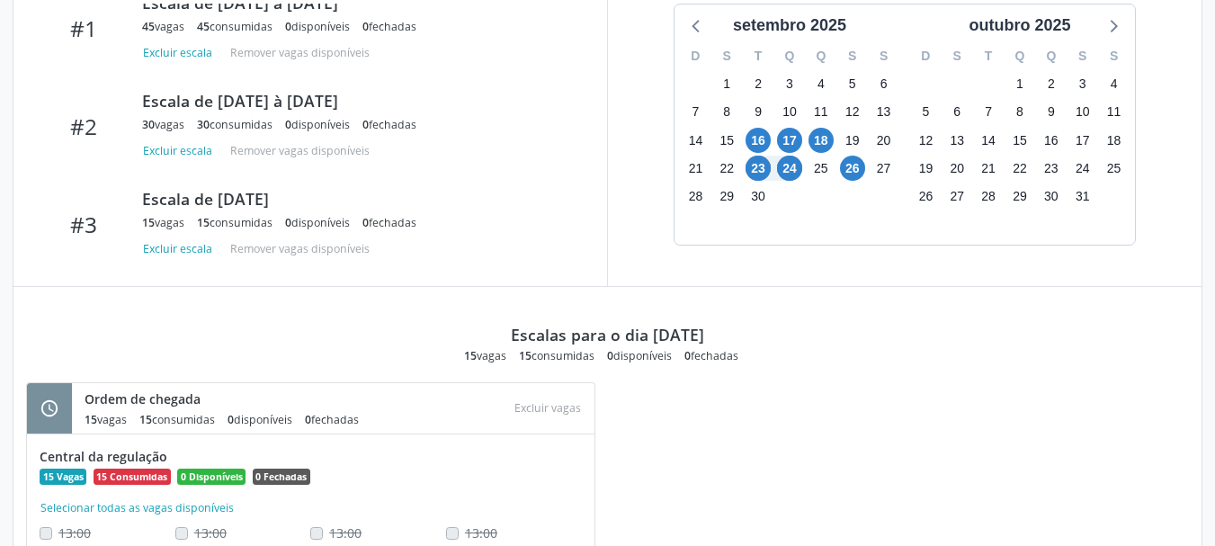
click at [960, 362] on div "Escalas para o dia 23/09/2025 15 vagas 15 consumidas 0 disponíveis 0 fechadas s…" at bounding box center [607, 459] width 1163 height 344
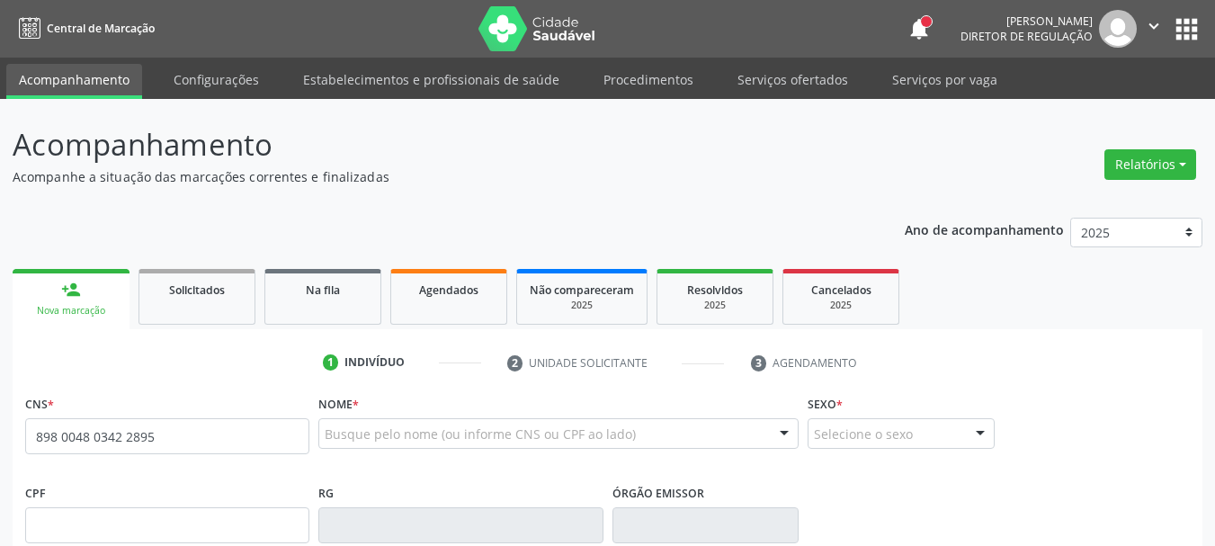
type input "898 0048 0342 2895"
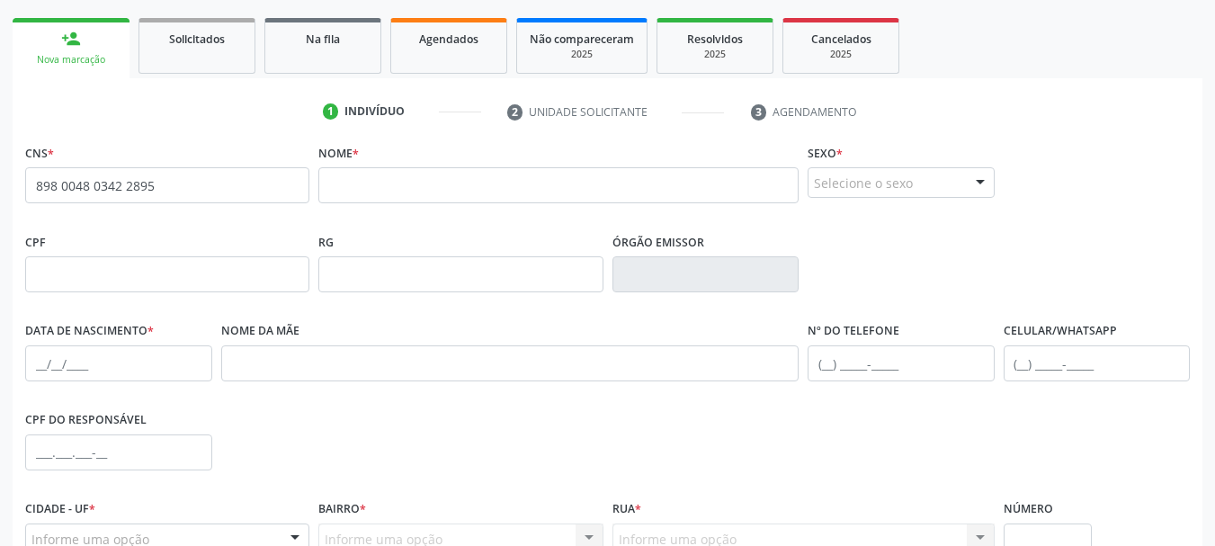
scroll to position [249, 0]
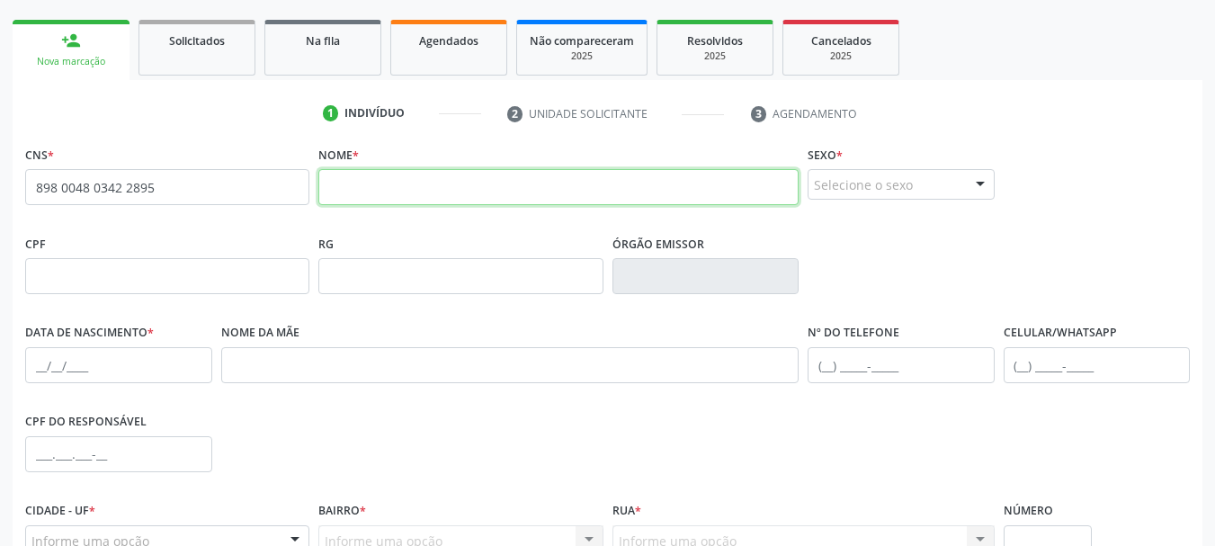
click at [504, 187] on input "text" at bounding box center [558, 187] width 480 height 36
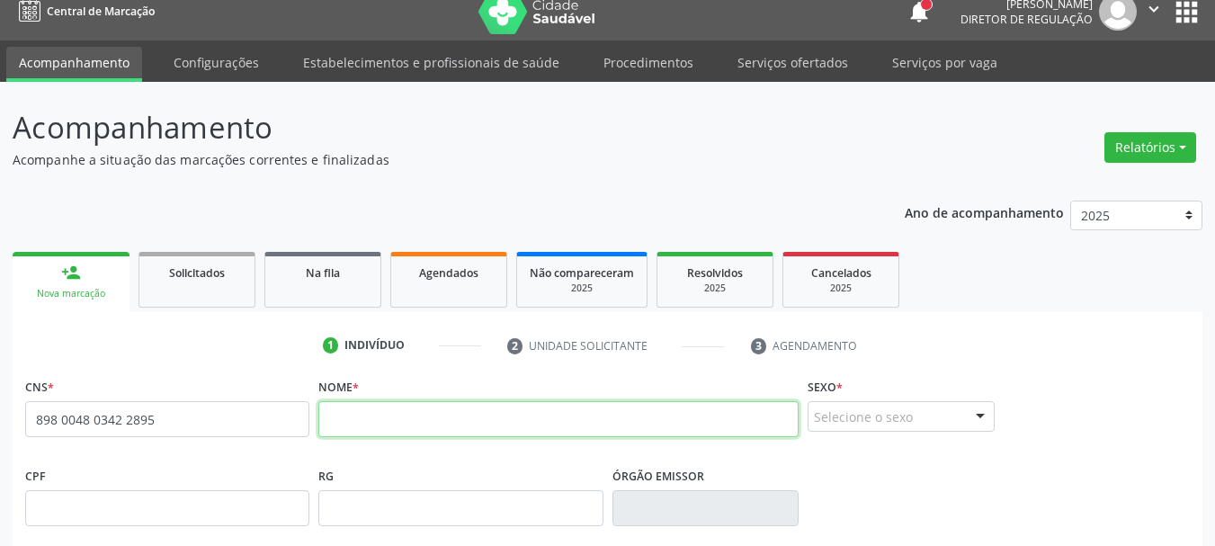
scroll to position [0, 0]
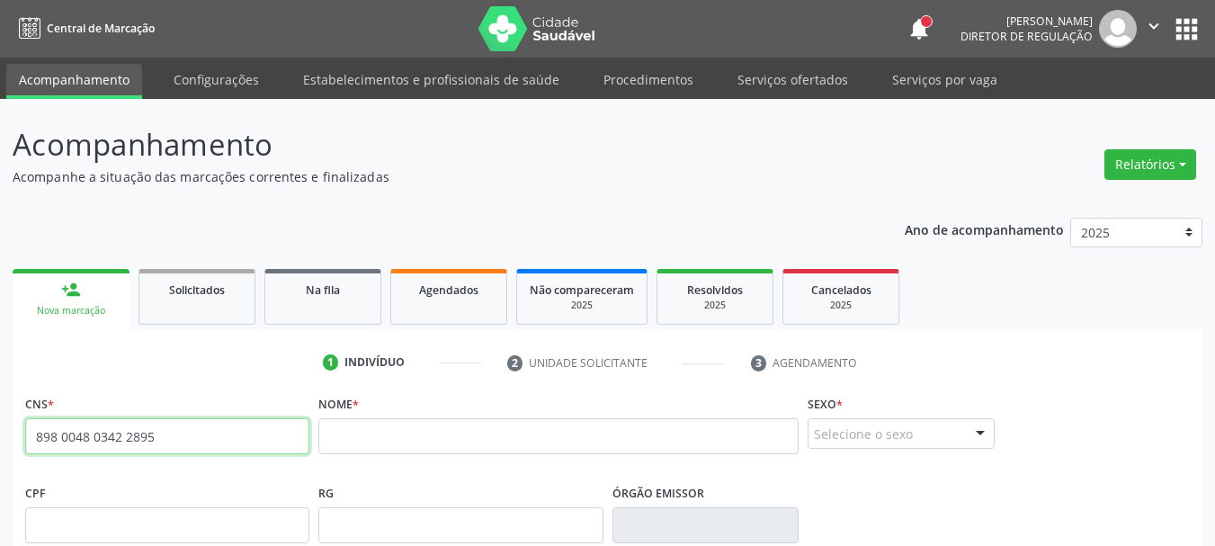
drag, startPoint x: 159, startPoint y: 442, endPoint x: 0, endPoint y: 456, distance: 159.8
click at [0, 456] on div "Acompanhamento Acompanhe a situação das marcações correntes e finalizadas Relat…" at bounding box center [607, 537] width 1215 height 876
click at [147, 436] on input "text" at bounding box center [167, 436] width 284 height 36
type input "703 2086 7362 4190"
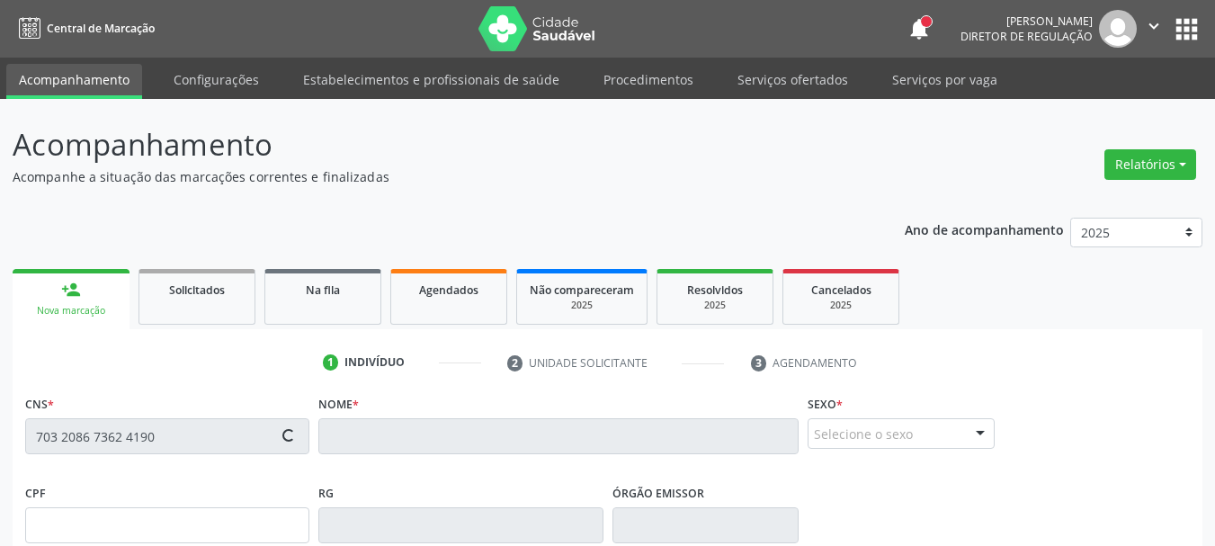
type input "103.417.124-00"
type input "26/10/1995"
type input "Carmem Rozineide de Lima Morato"
type input "(87) 99626-7191"
type input "089.224.224-83"
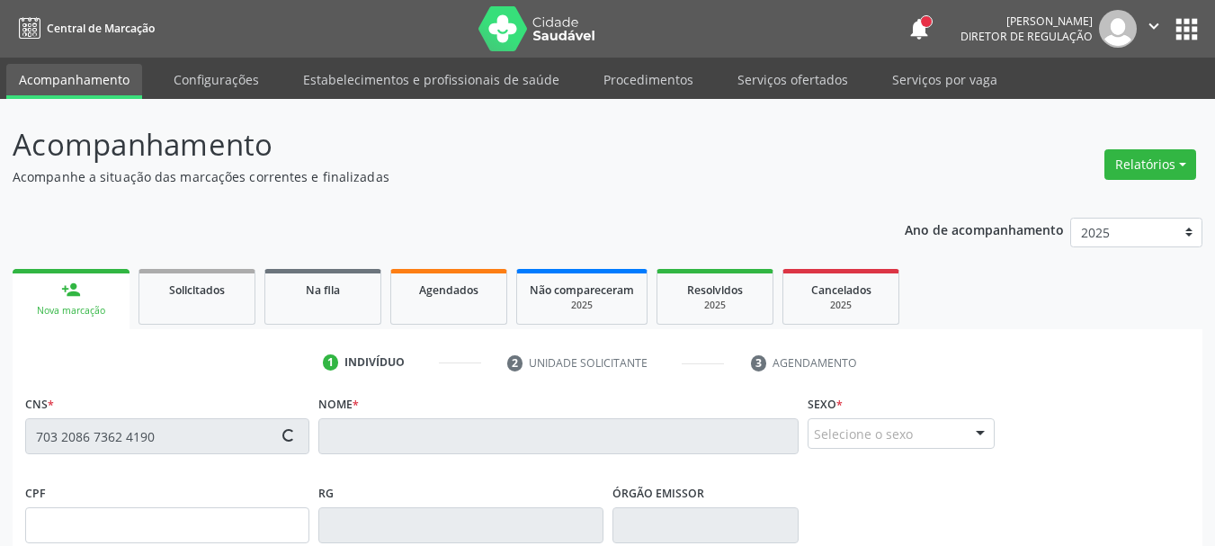
type input "554"
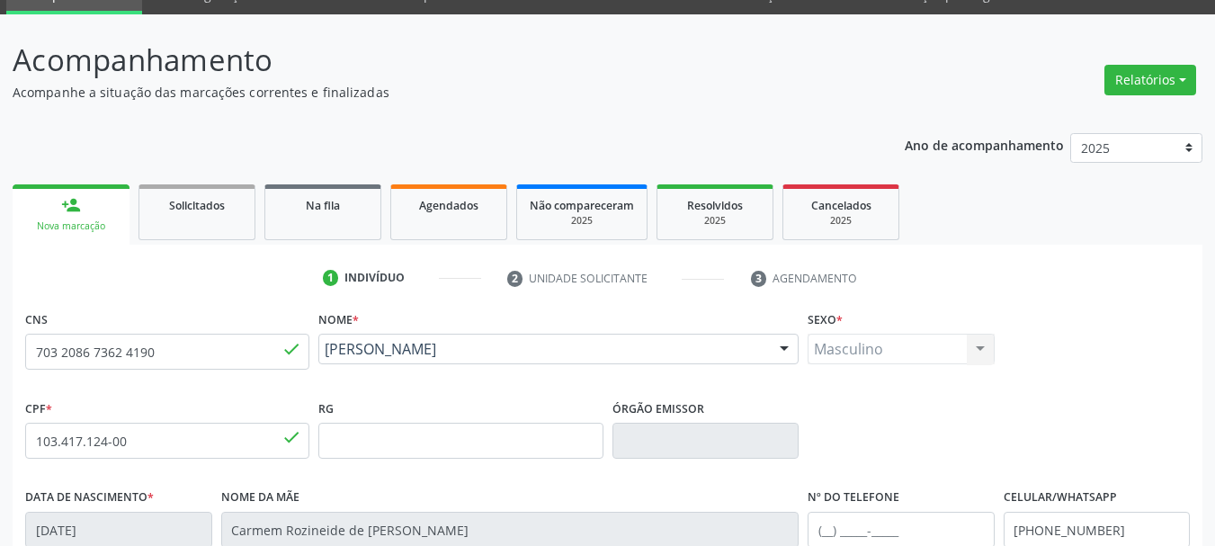
scroll to position [360, 0]
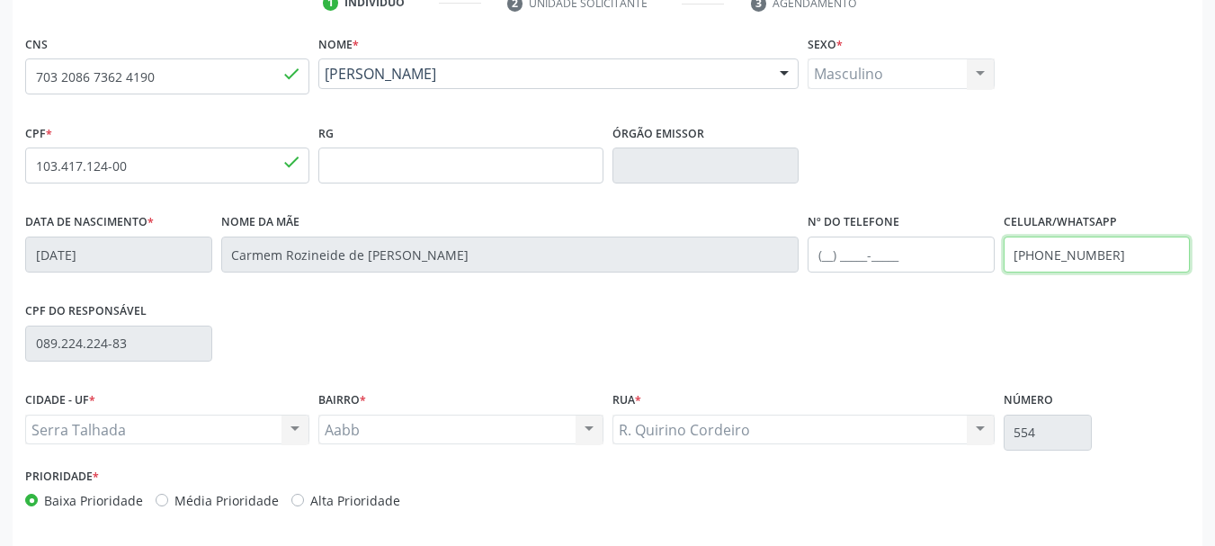
drag, startPoint x: 1165, startPoint y: 259, endPoint x: 886, endPoint y: 303, distance: 282.2
click at [888, 302] on div "CNS 703 2086 7362 4190 done Nome * Pablo Vinicius de Lima Mourato Pablo Viniciu…" at bounding box center [607, 276] width 1165 height 491
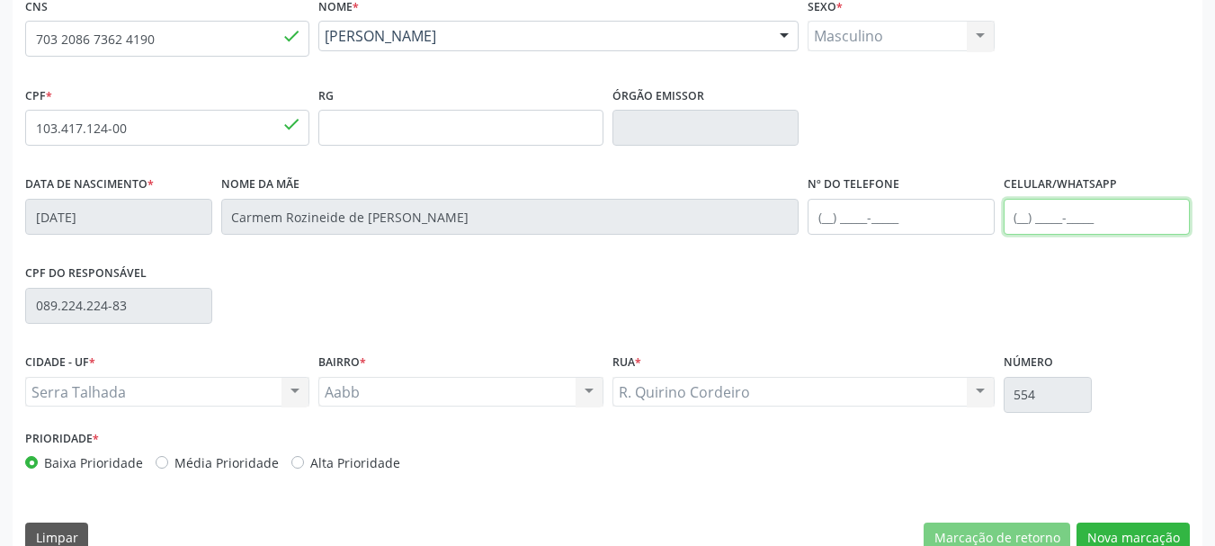
scroll to position [429, 0]
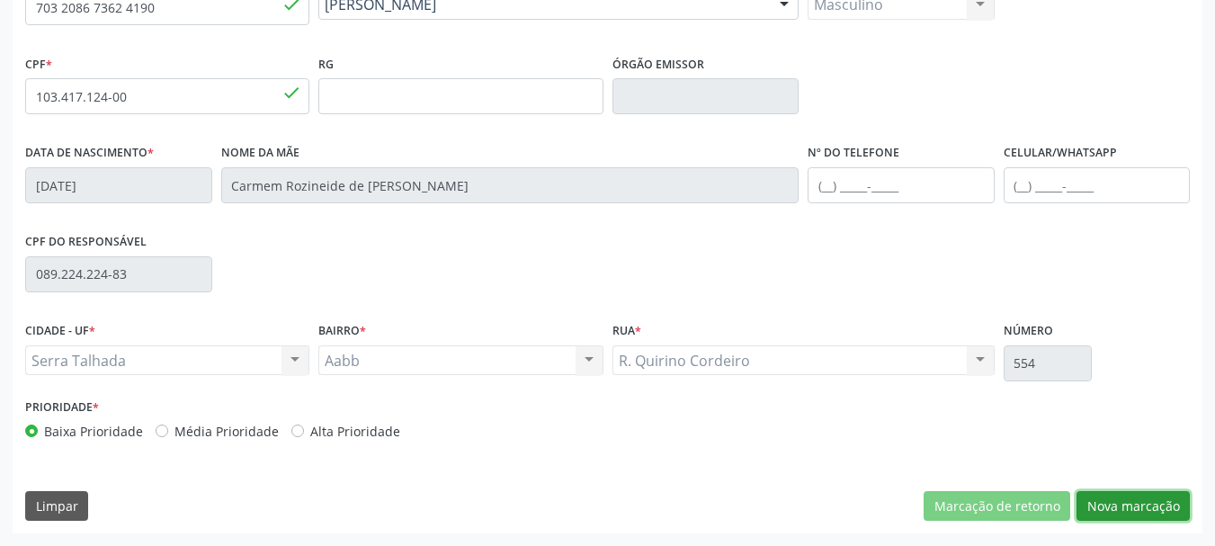
click at [1172, 512] on button "Nova marcação" at bounding box center [1132, 506] width 113 height 31
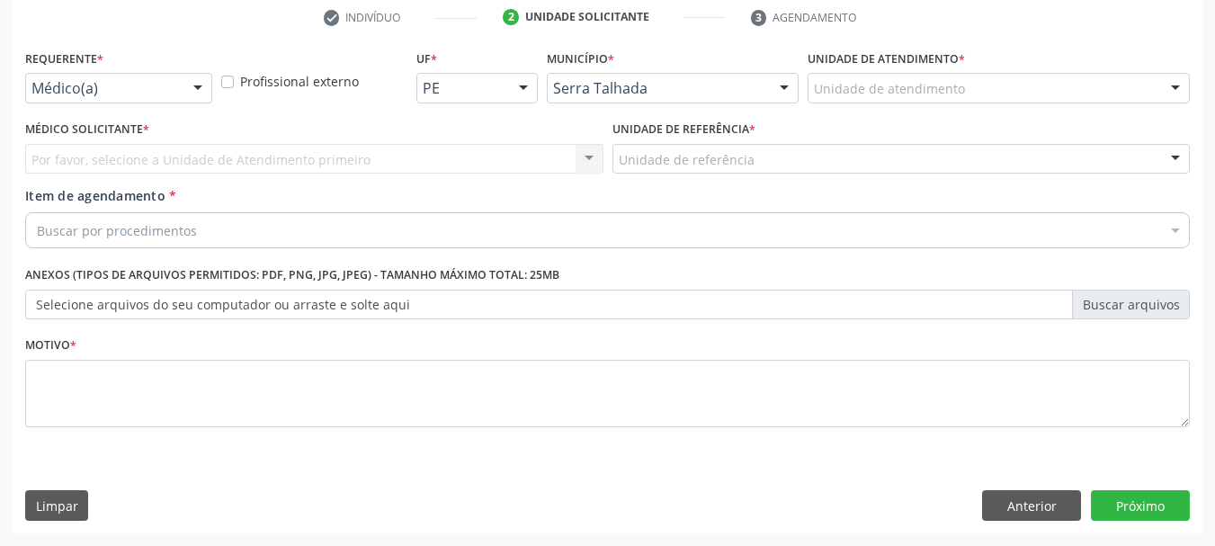
scroll to position [345, 0]
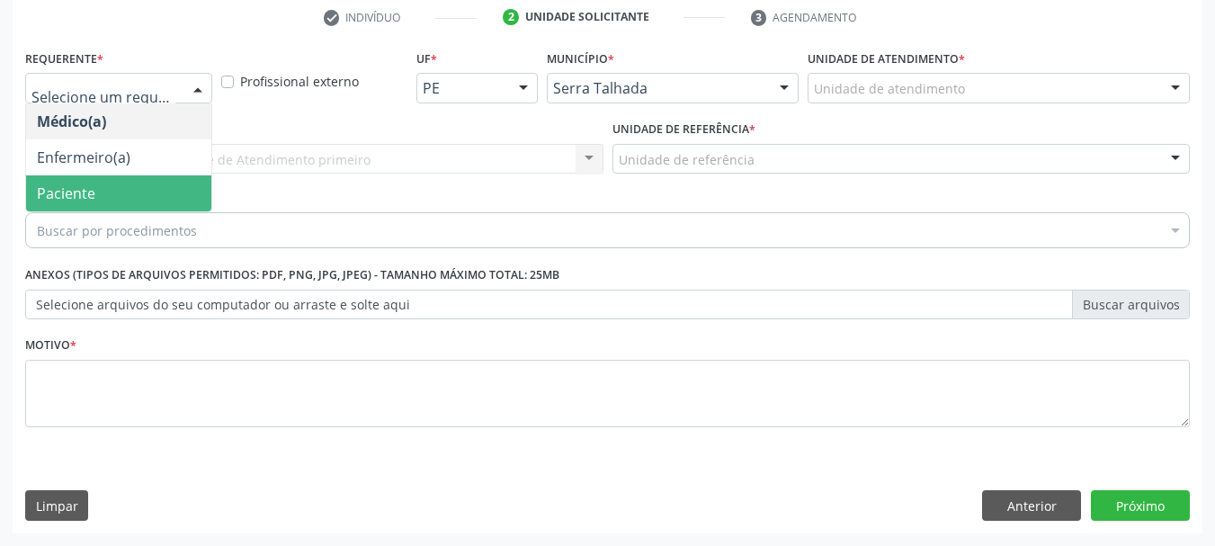
click at [99, 193] on span "Paciente" at bounding box center [118, 193] width 185 height 36
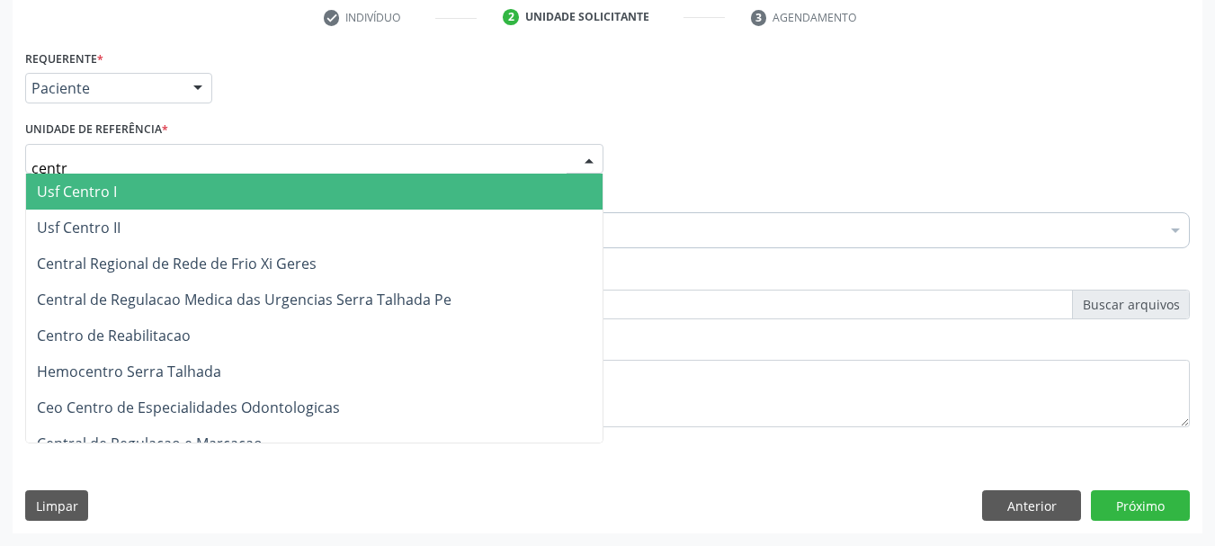
type input "centro"
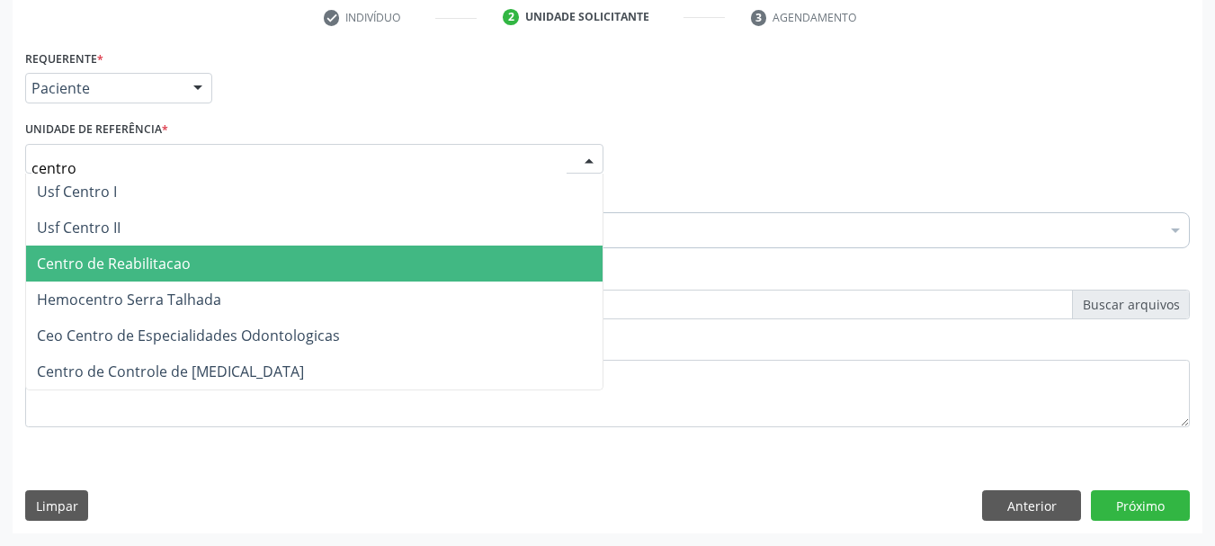
click at [112, 270] on span "Centro de Reabilitacao" at bounding box center [114, 264] width 154 height 20
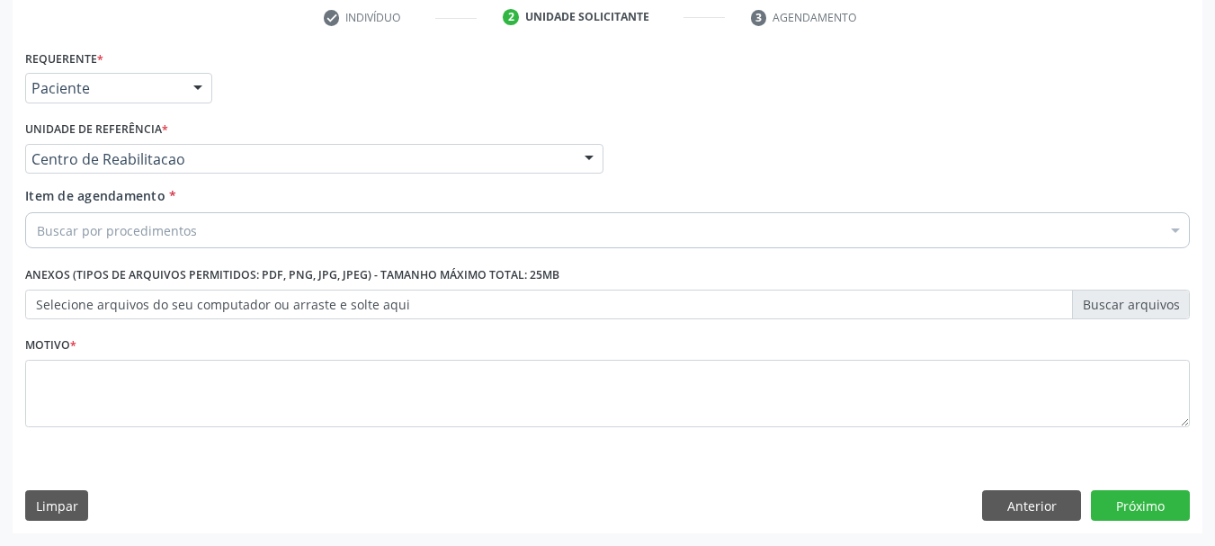
click at [118, 245] on div "Buscar por procedimentos" at bounding box center [607, 230] width 1165 height 36
click at [37, 228] on input "Item de agendamento *" at bounding box center [37, 230] width 0 height 36
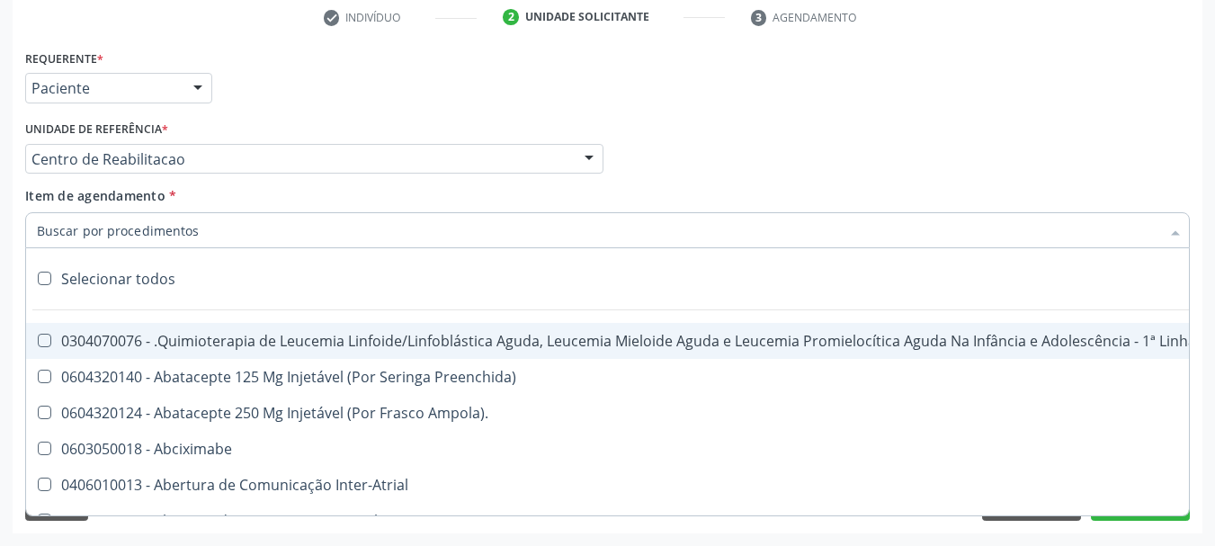
click at [156, 234] on input "Item de agendamento *" at bounding box center [598, 230] width 1123 height 36
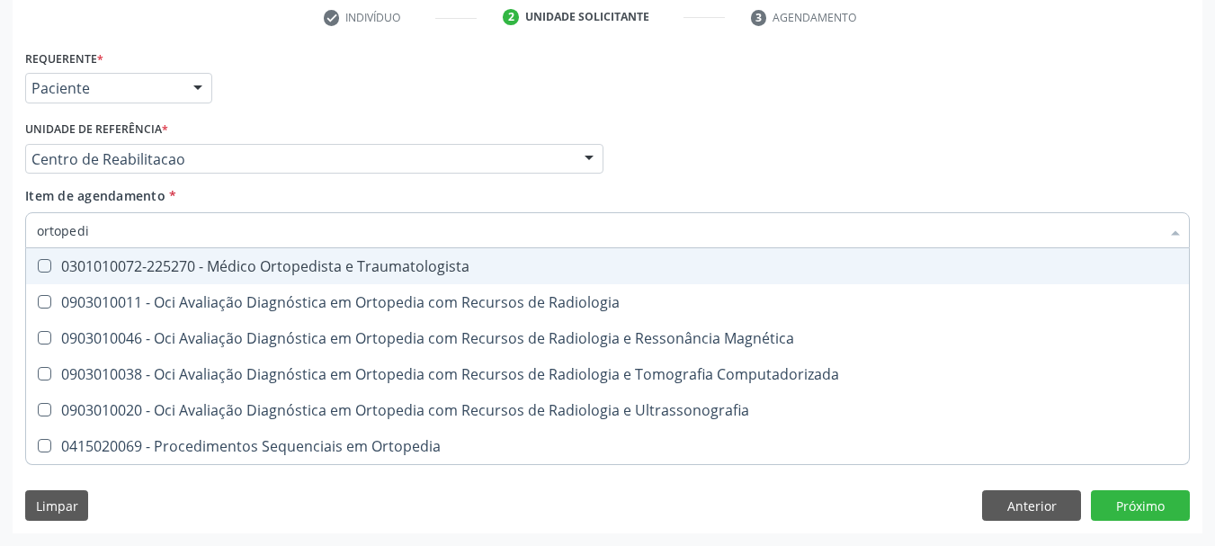
type input "ortopedis"
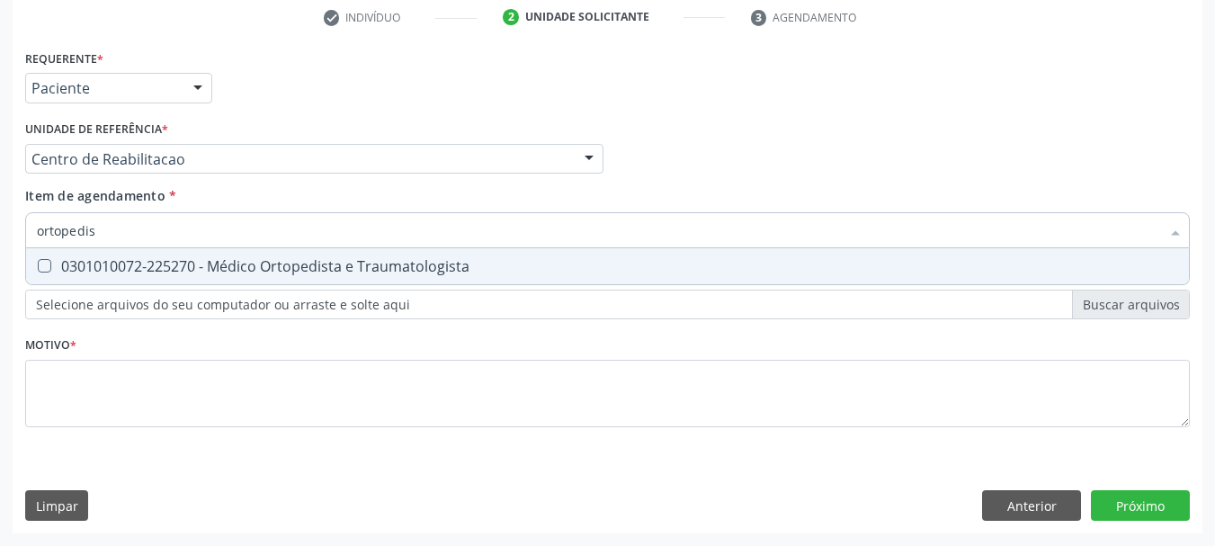
click at [151, 270] on div "0301010072-225270 - Médico Ortopedista e Traumatologista" at bounding box center [607, 266] width 1141 height 14
checkbox Traumatologista "true"
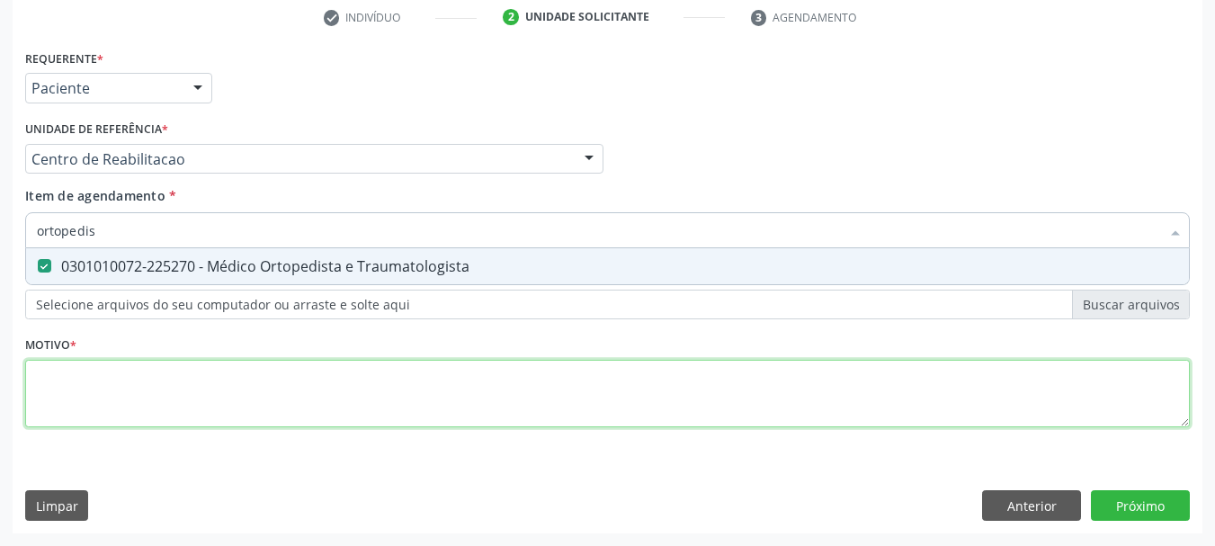
click at [111, 370] on div "Requerente * Paciente Médico(a) Enfermeiro(a) Paciente Nenhum resultado encontr…" at bounding box center [607, 248] width 1165 height 407
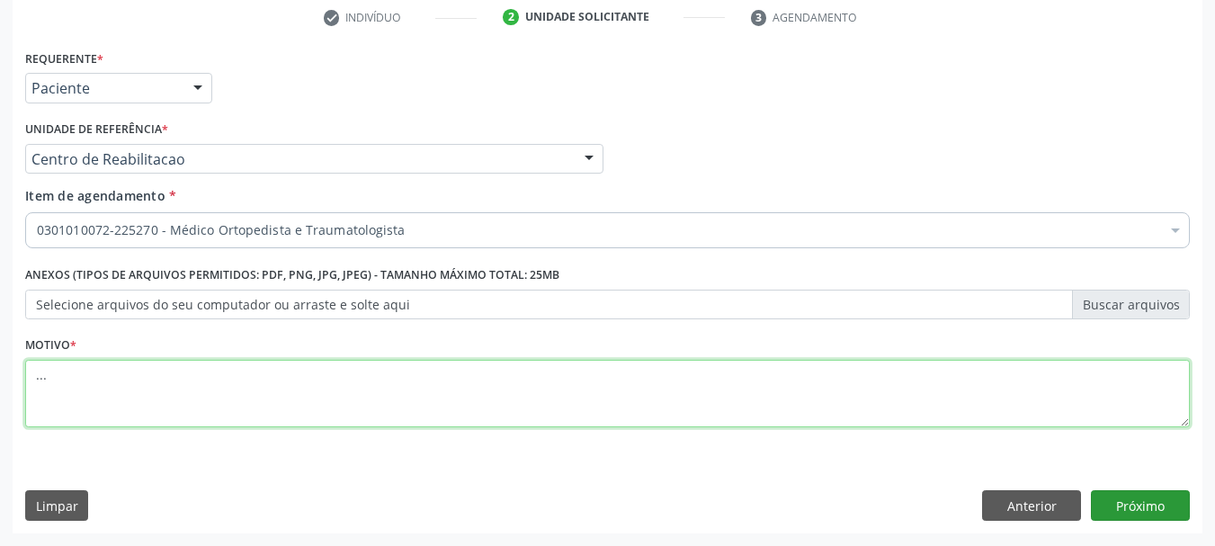
type textarea "..."
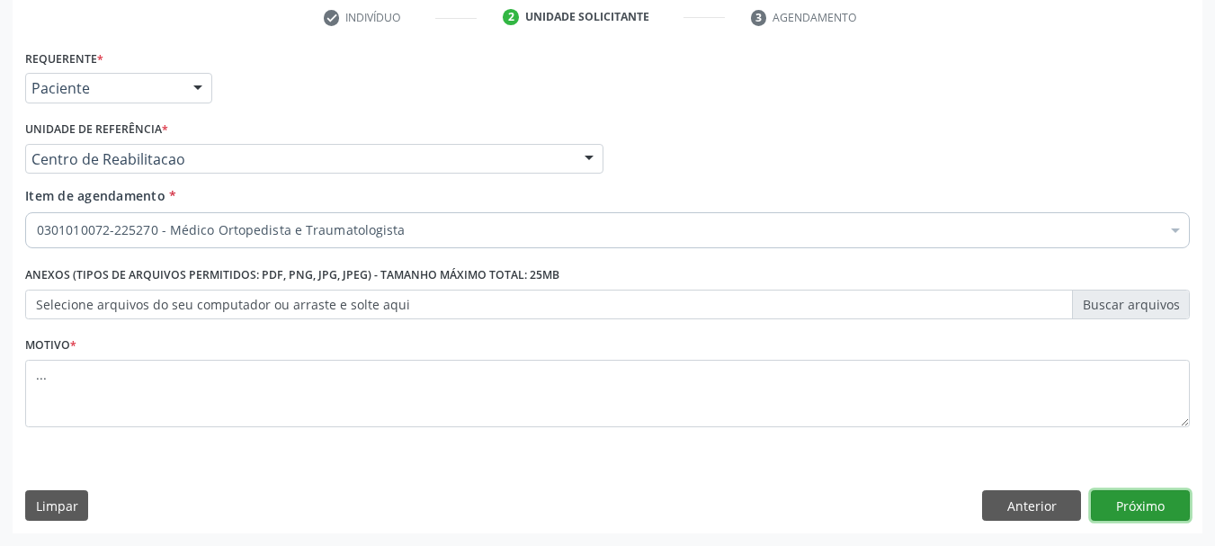
click at [1174, 508] on button "Próximo" at bounding box center [1140, 505] width 99 height 31
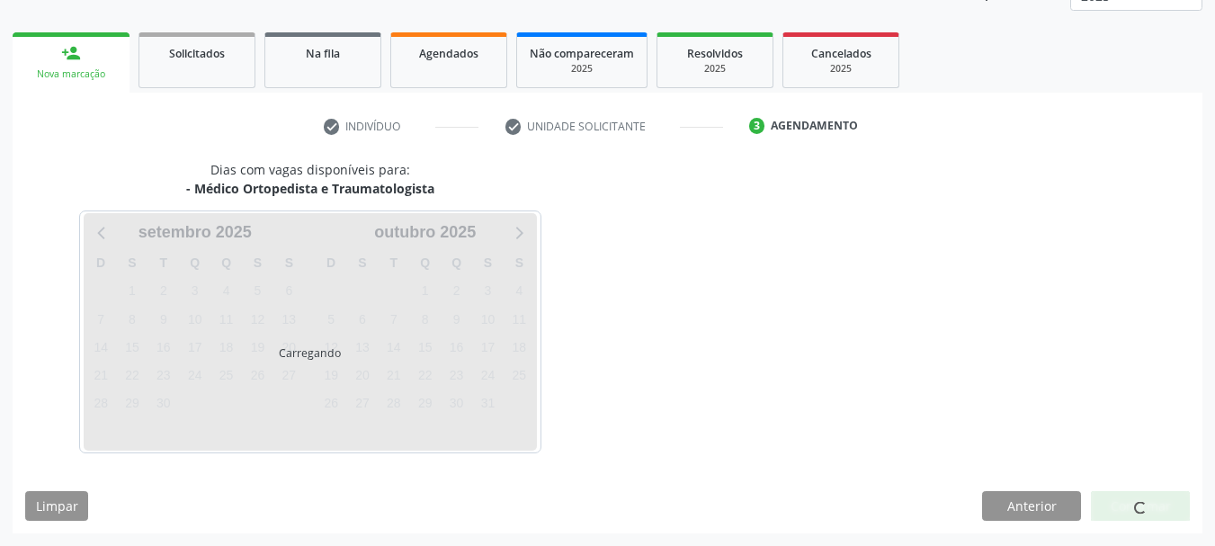
scroll to position [237, 0]
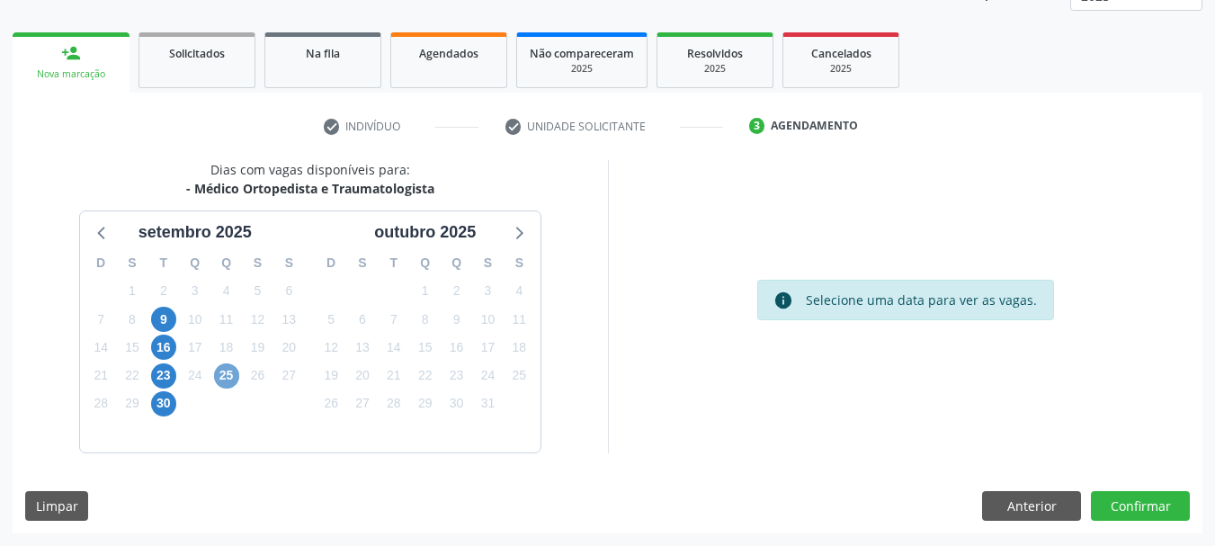
click at [225, 375] on span "25" at bounding box center [226, 375] width 25 height 25
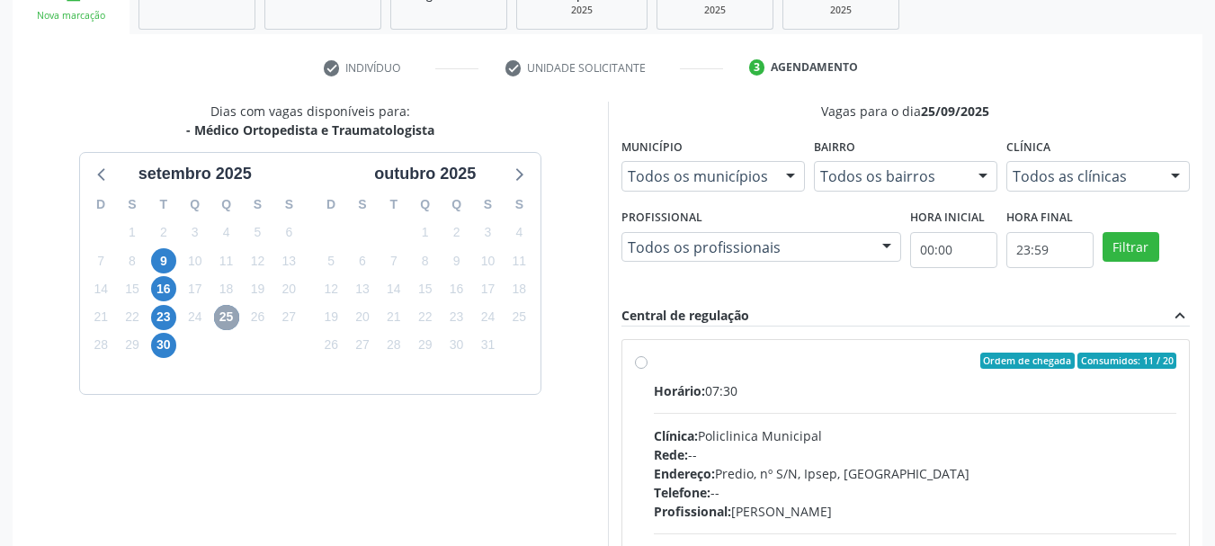
scroll to position [326, 0]
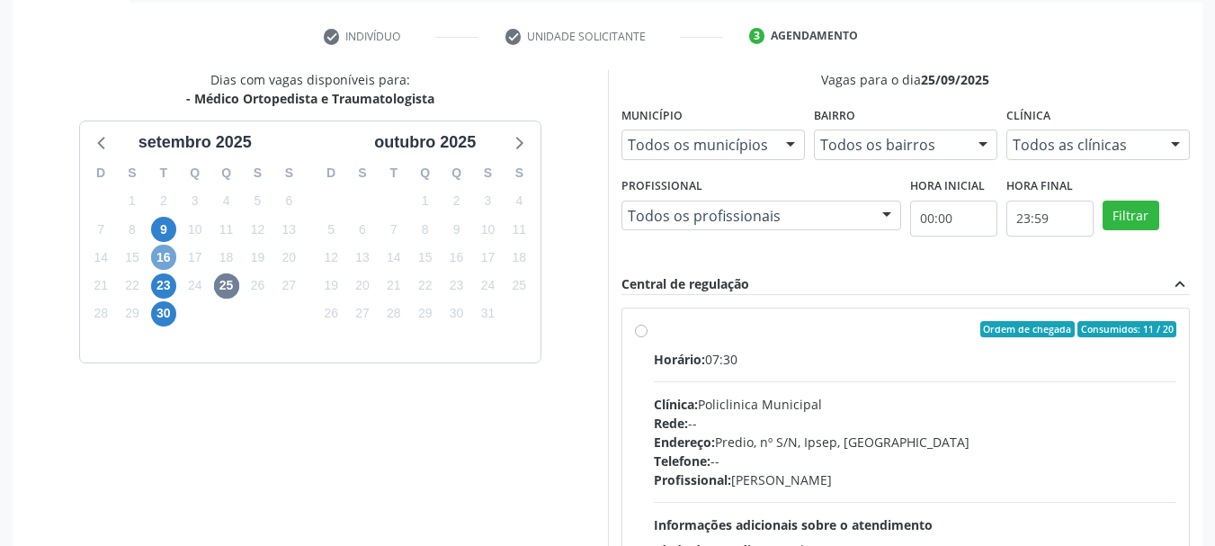
click at [158, 249] on span "16" at bounding box center [163, 257] width 25 height 25
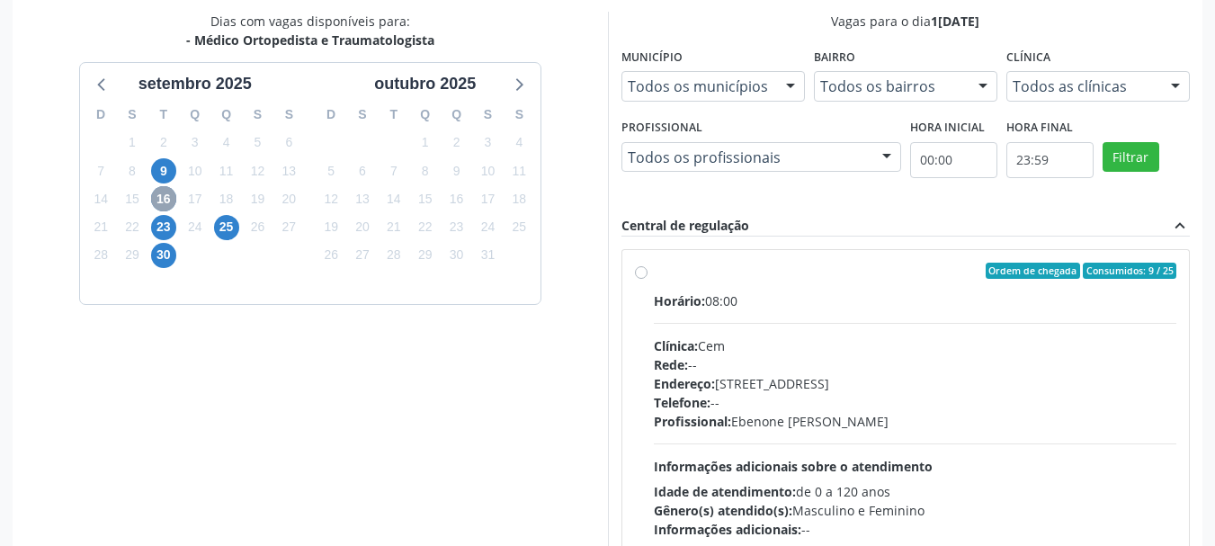
scroll to position [416, 0]
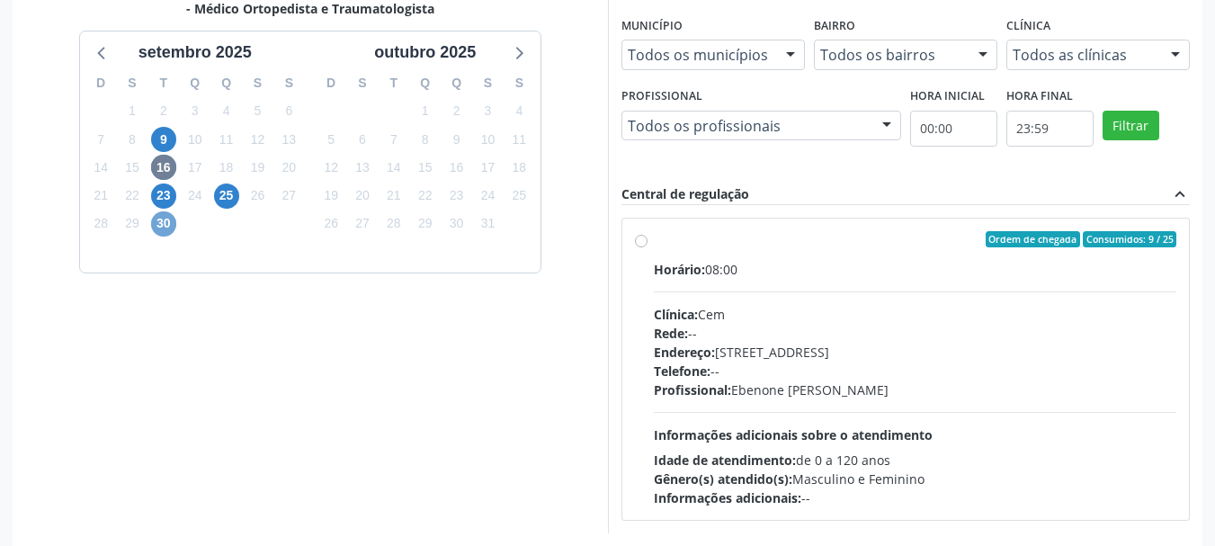
click at [156, 219] on span "30" at bounding box center [163, 223] width 25 height 25
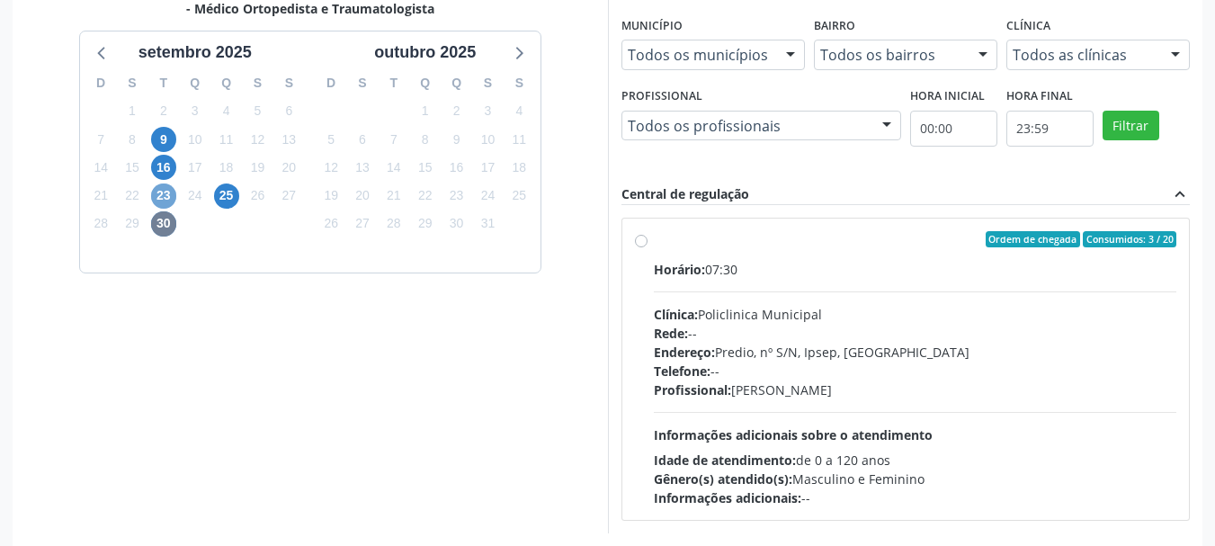
click at [169, 199] on span "23" at bounding box center [163, 195] width 25 height 25
click at [168, 166] on span "16" at bounding box center [163, 167] width 25 height 25
click at [158, 195] on span "23" at bounding box center [163, 195] width 25 height 25
click at [654, 245] on label "Ordem de chegada Consumidos: 13 / 19 Horário: 07:30 Clínica: Policlinica Munici…" at bounding box center [915, 369] width 523 height 276
click at [640, 245] on input "Ordem de chegada Consumidos: 13 / 19 Horário: 07:30 Clínica: Policlinica Munici…" at bounding box center [641, 239] width 13 height 16
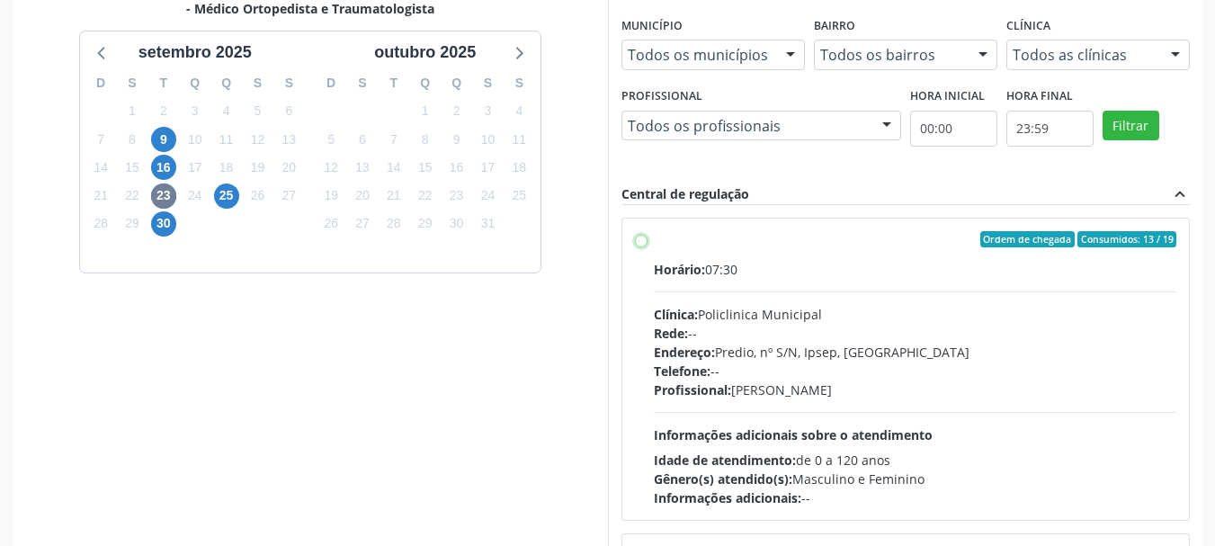
radio input "true"
click at [159, 141] on span "9" at bounding box center [163, 139] width 25 height 25
click at [654, 234] on label "Ordem de chegada Consumidos: 23 / 25 Horário: 08:00 Clínica: Cem Rede: -- Ender…" at bounding box center [915, 369] width 523 height 276
click at [645, 234] on input "Ordem de chegada Consumidos: 23 / 25 Horário: 08:00 Clínica: Cem Rede: -- Ender…" at bounding box center [641, 239] width 13 height 16
radio input "true"
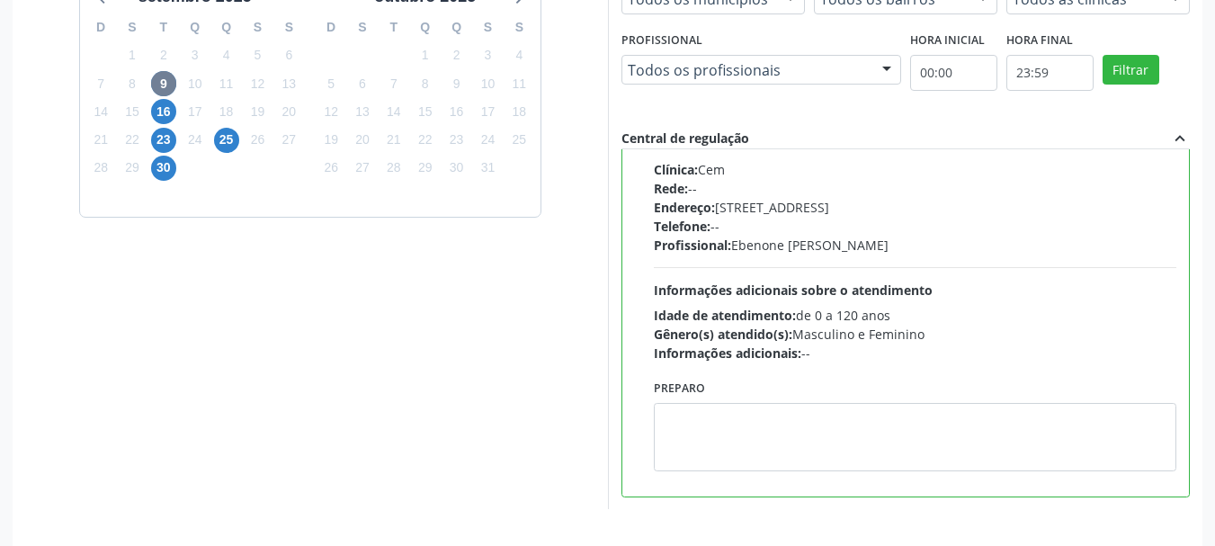
scroll to position [529, 0]
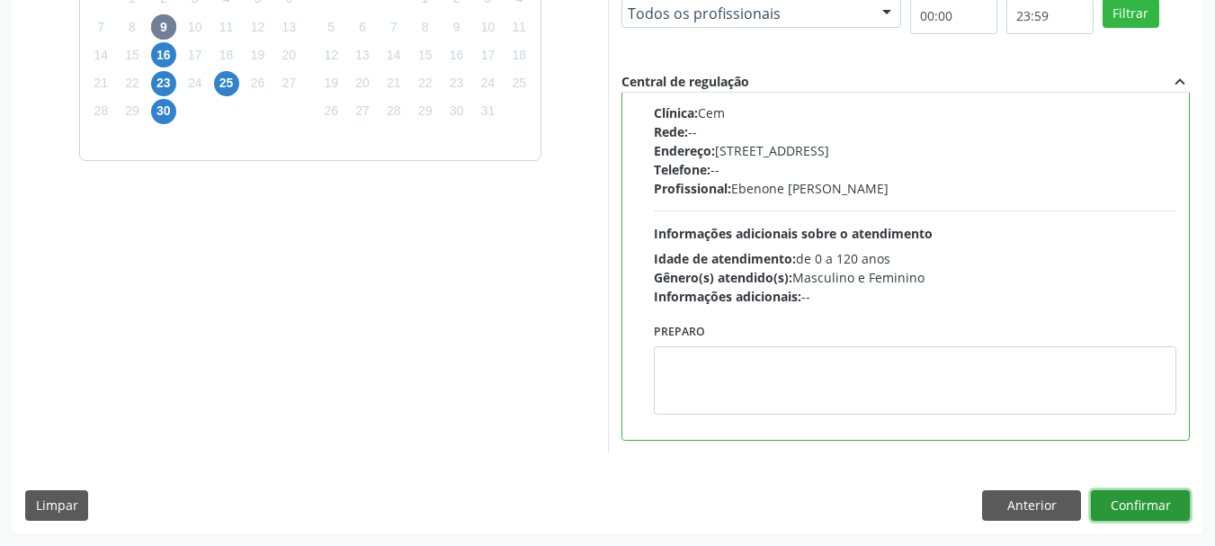
click at [1129, 500] on button "Confirmar" at bounding box center [1140, 505] width 99 height 31
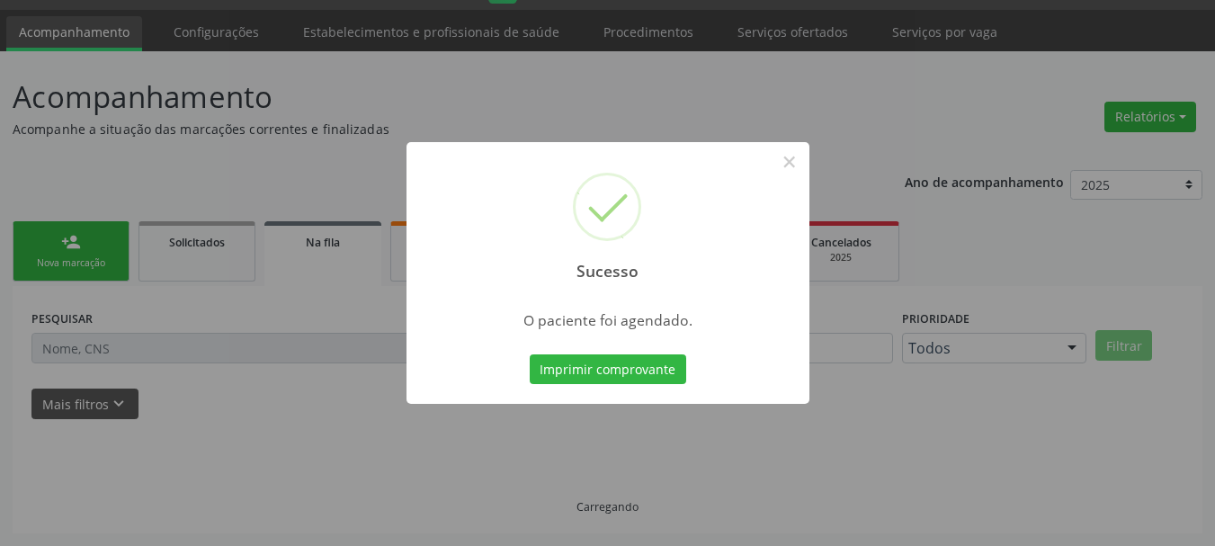
scroll to position [48, 0]
click at [558, 362] on button "Imprimir comprovante" at bounding box center [608, 369] width 156 height 31
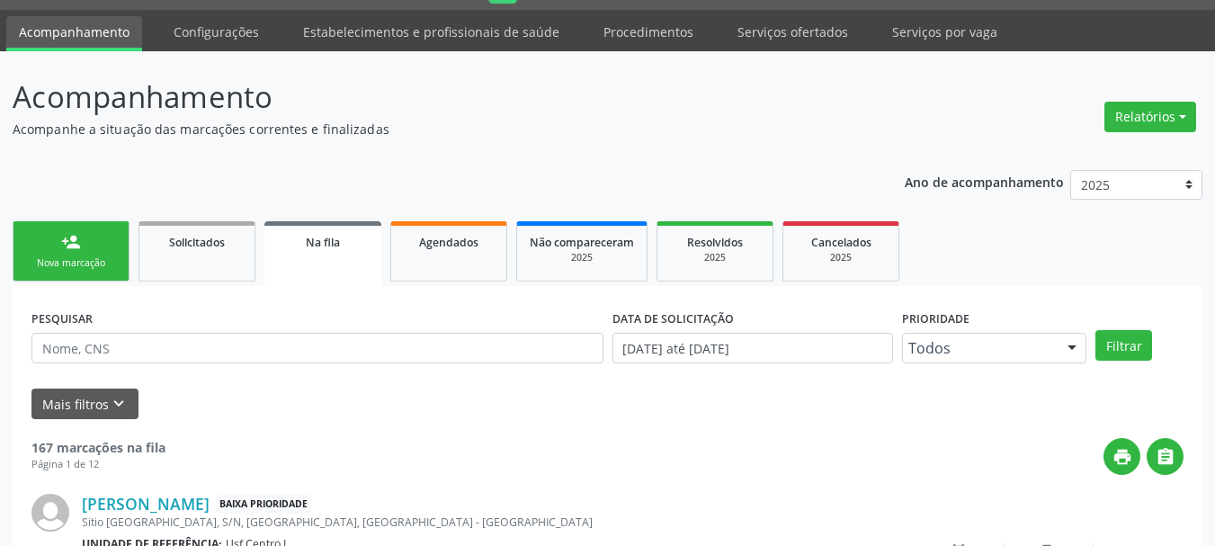
scroll to position [0, 0]
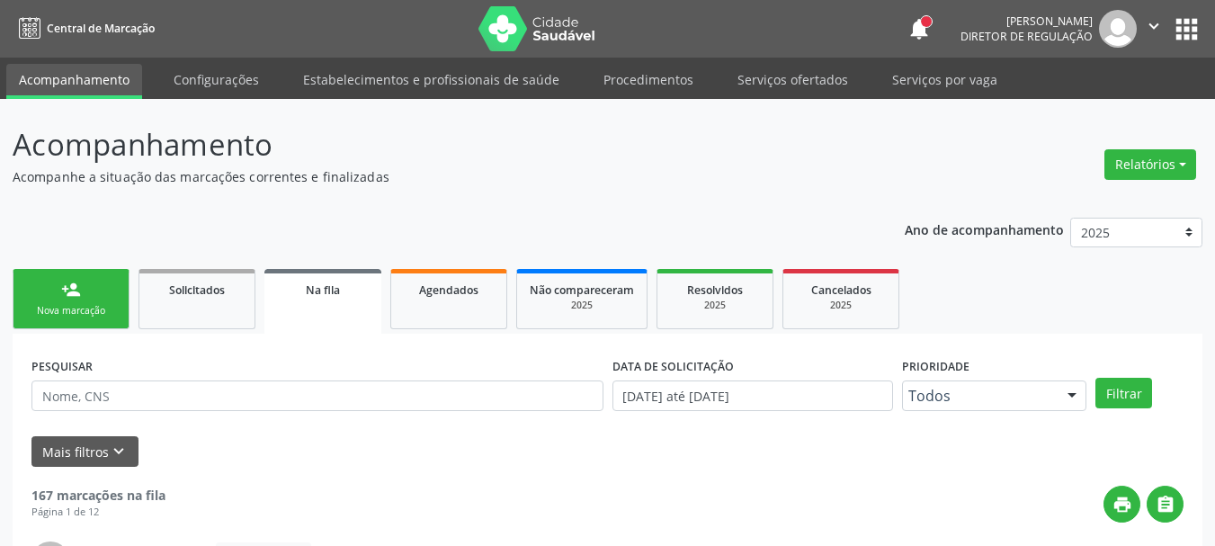
click at [1182, 73] on ul "Acompanhamento Configurações Estabelecimentos e profissionais de saúde Procedim…" at bounding box center [607, 78] width 1215 height 41
click at [1187, 28] on button "apps" at bounding box center [1186, 28] width 31 height 31
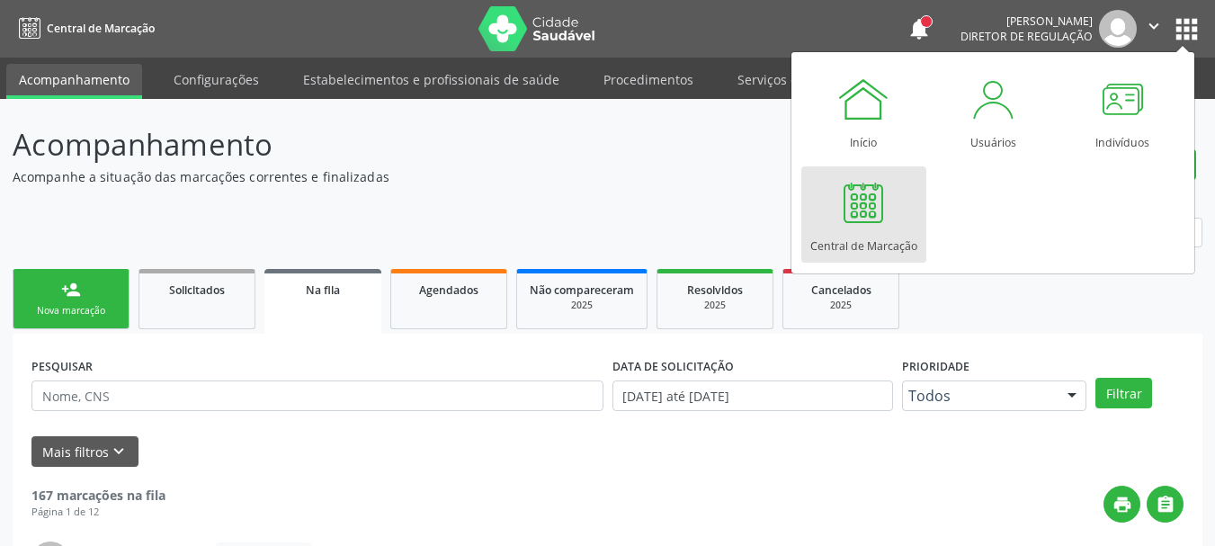
click at [848, 213] on div at bounding box center [863, 202] width 54 height 54
